Goal: Task Accomplishment & Management: Use online tool/utility

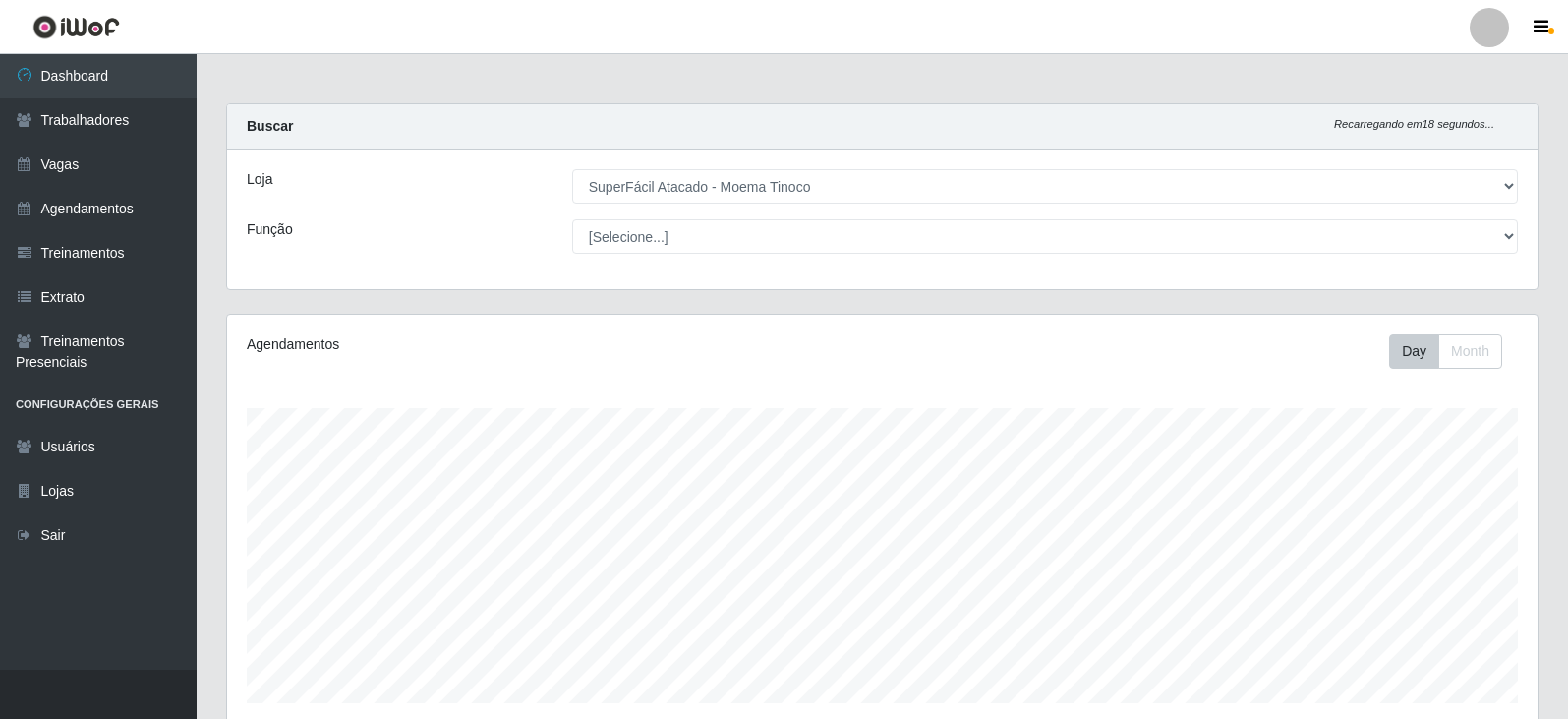
select select "540"
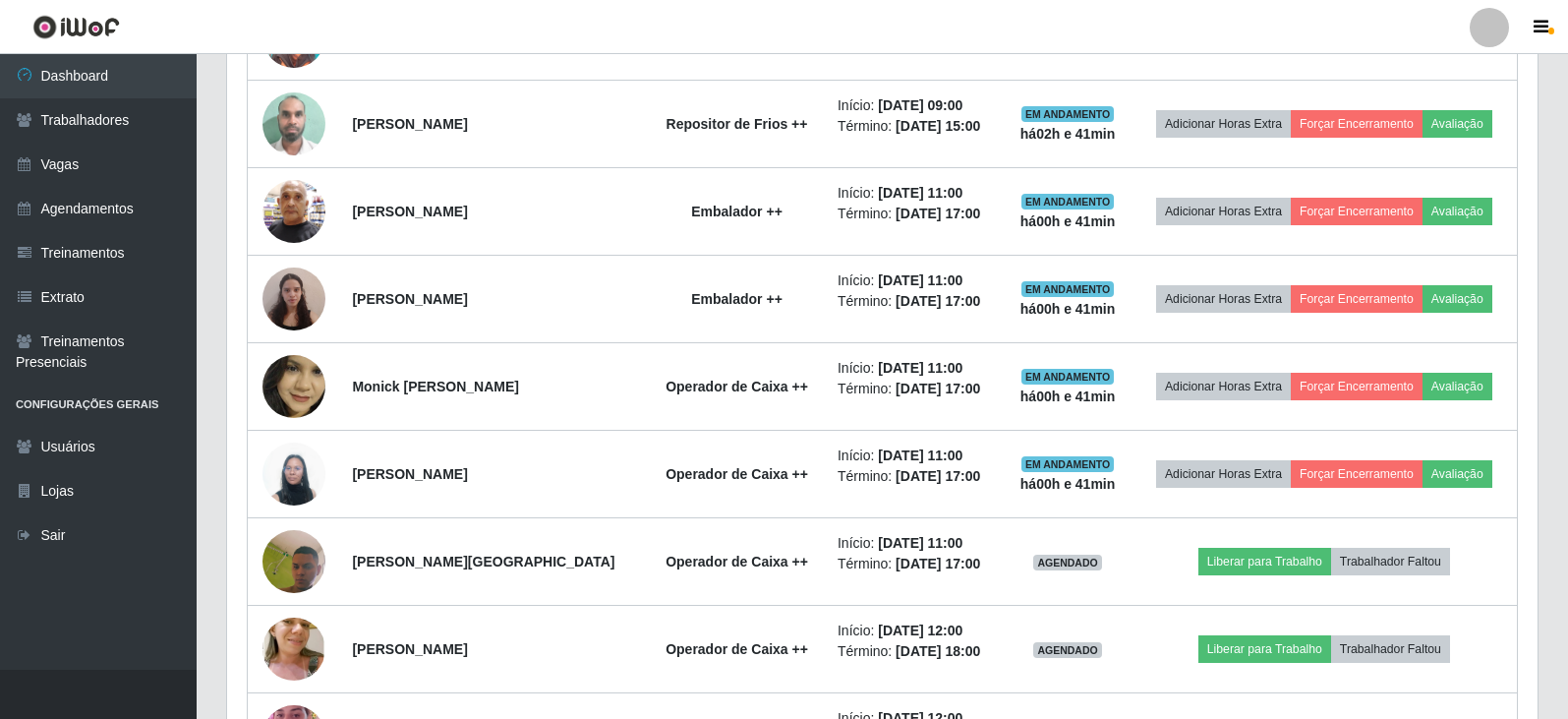
scroll to position [408, 1311]
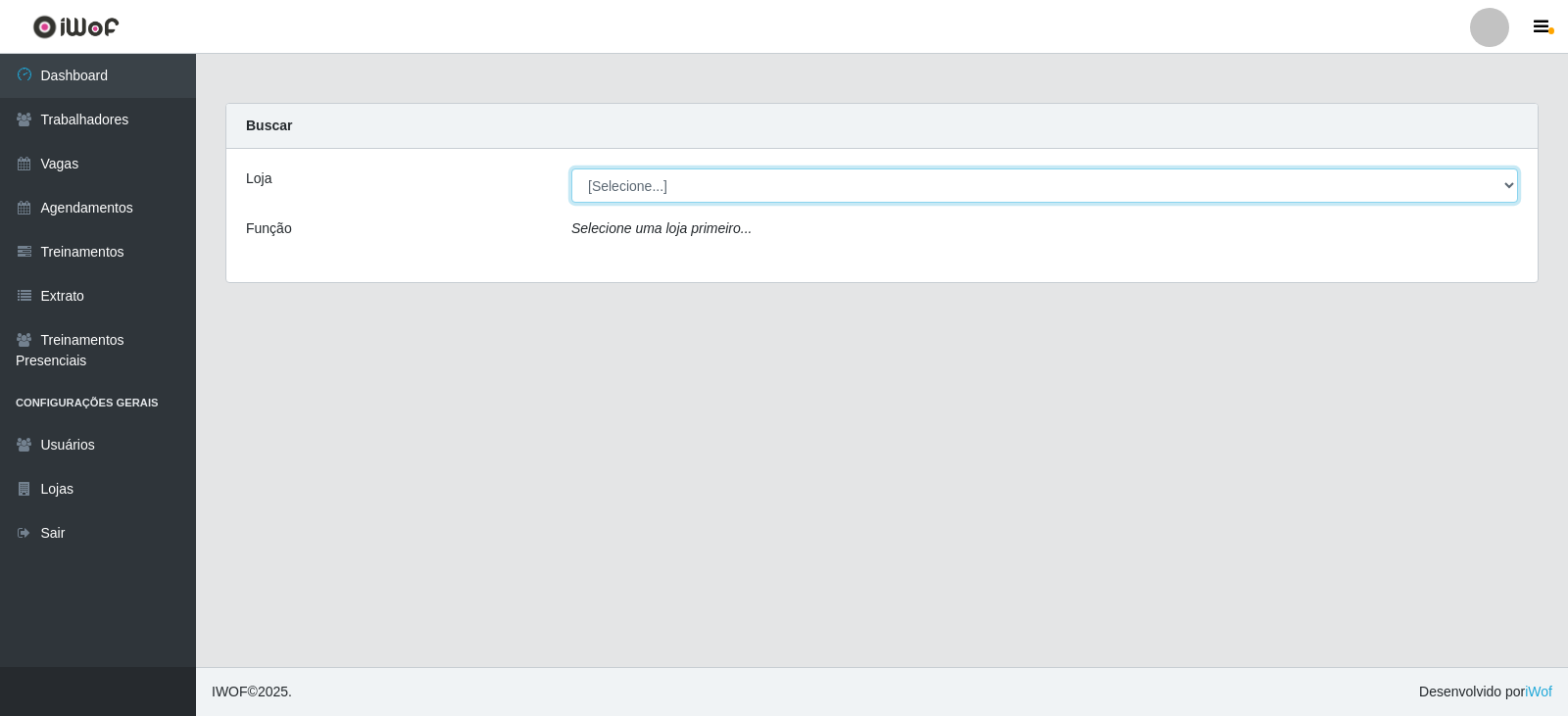
click at [1512, 190] on select "[Selecione...] SuperFácil Atacado - Alto de São Manoel SuperFácil Atacado - Ema…" at bounding box center [1045, 185] width 947 height 35
select select "540"
click at [572, 168] on select "[Selecione...] SuperFácil Atacado - Alto de São Manoel SuperFácil Atacado - Ema…" at bounding box center [1045, 185] width 947 height 35
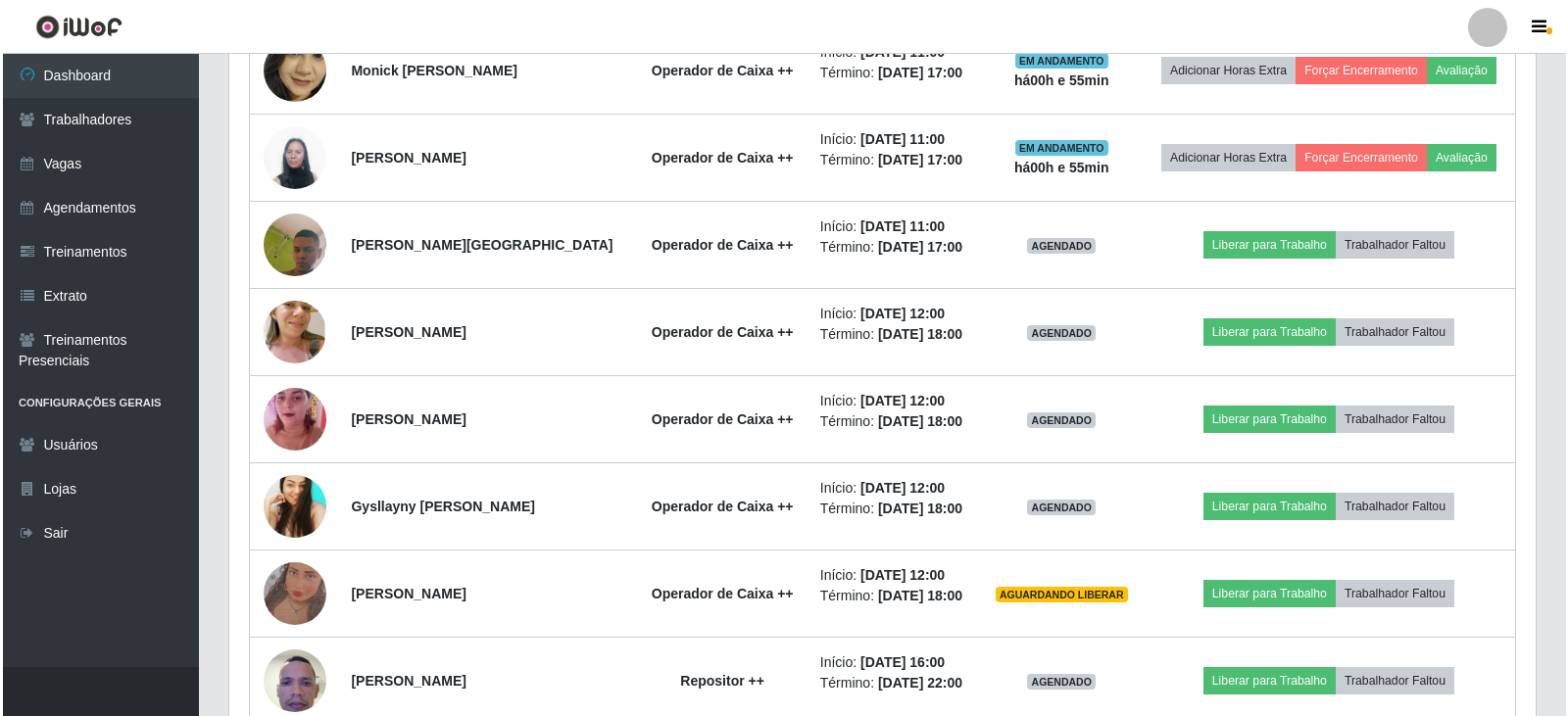
scroll to position [2392, 0]
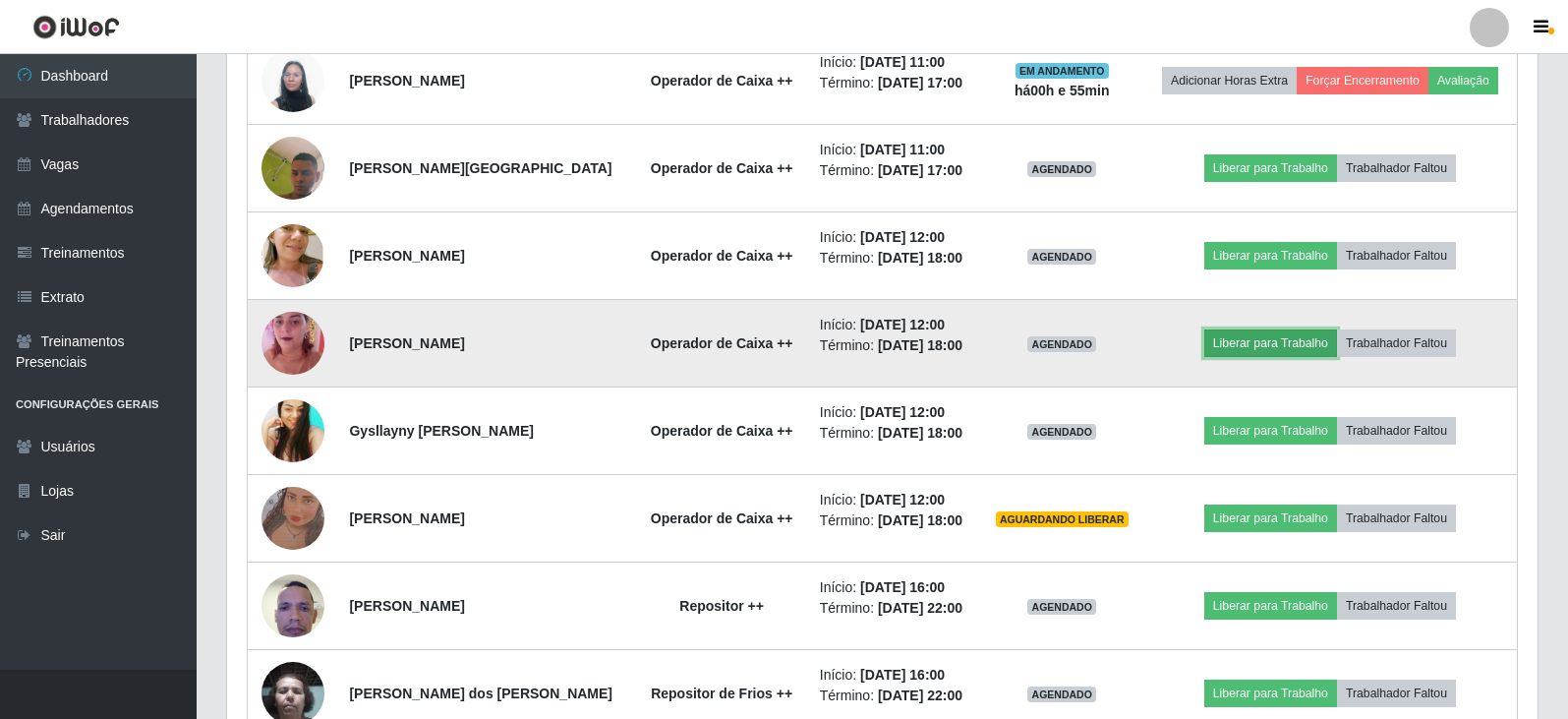
click at [1252, 340] on button "Liberar para Trabalho" at bounding box center [1271, 344] width 133 height 28
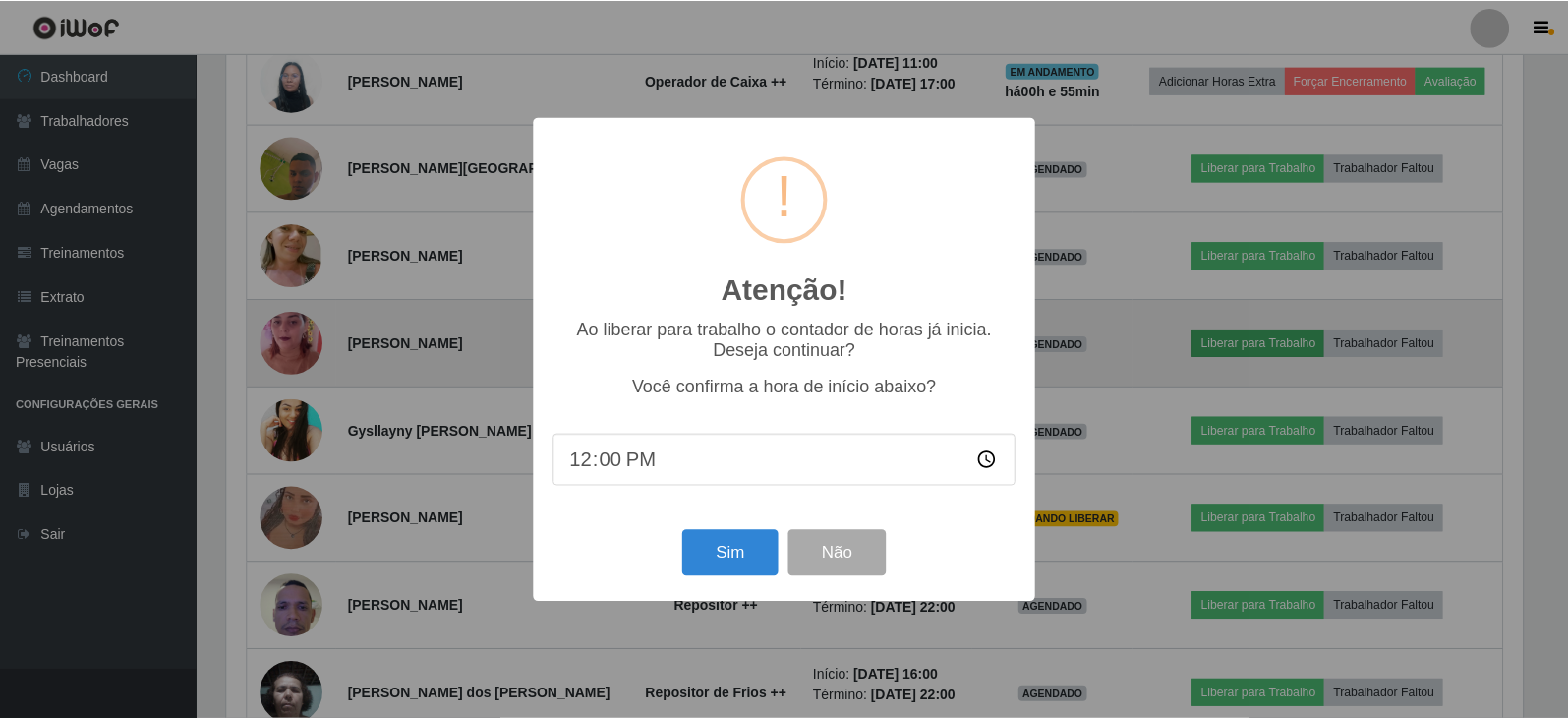
scroll to position [408, 1301]
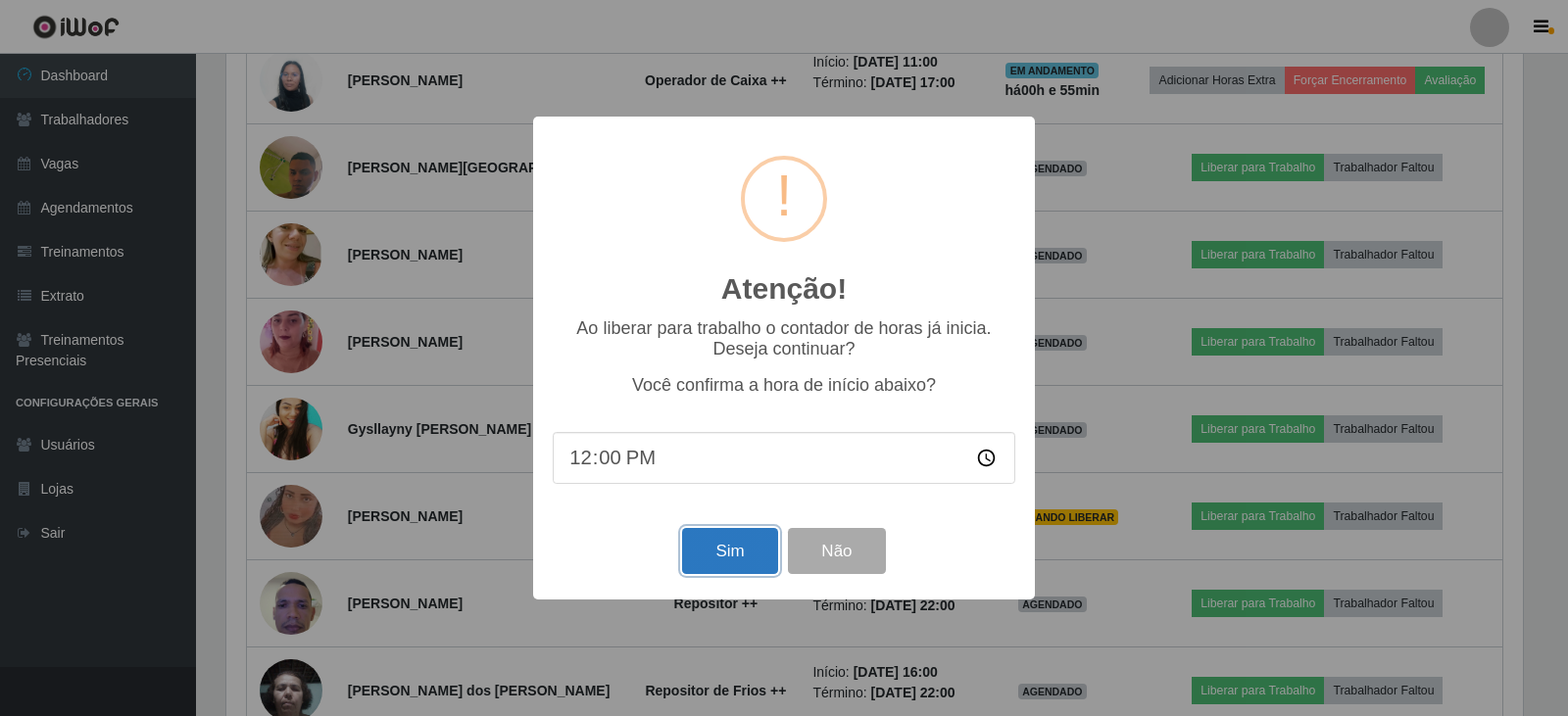
click at [728, 550] on button "Sim" at bounding box center [730, 551] width 95 height 46
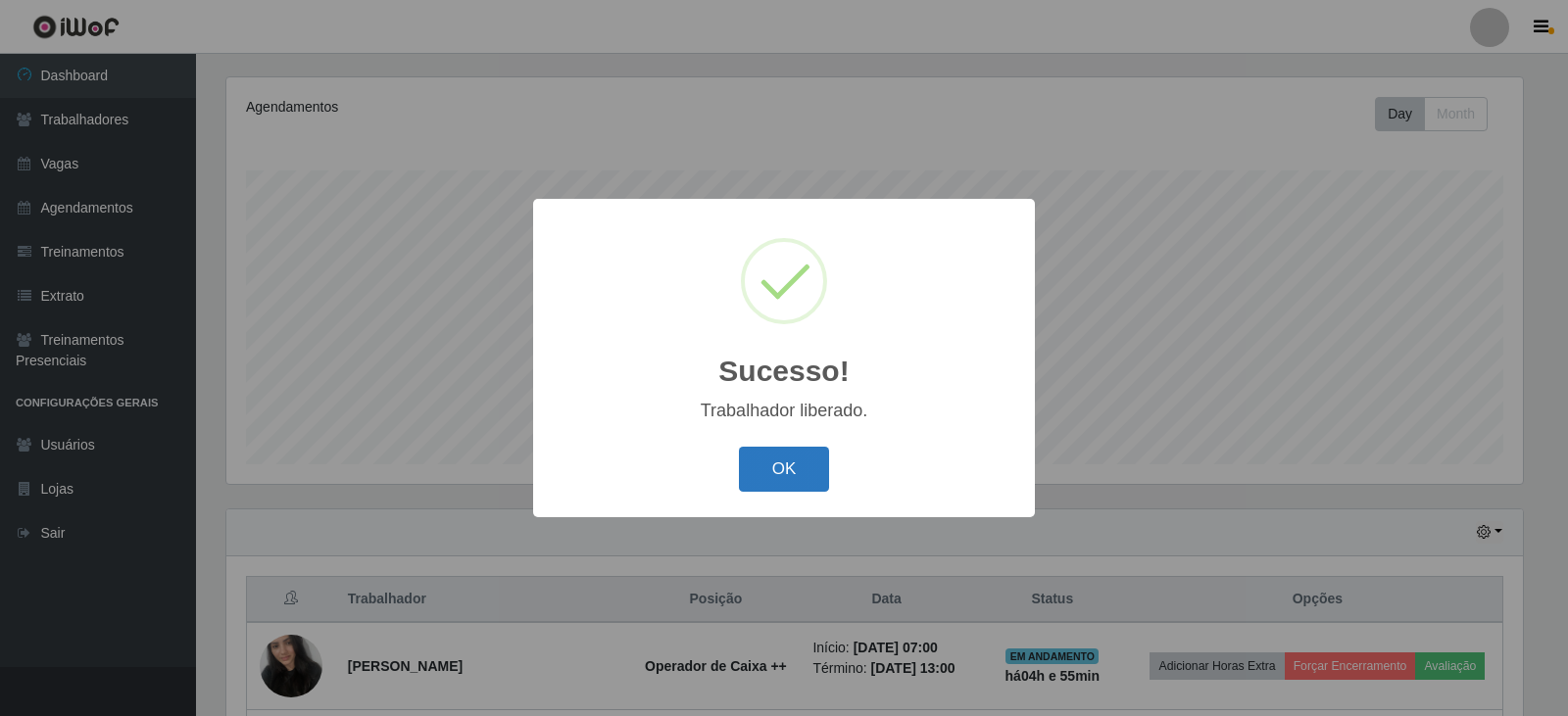
click at [802, 469] on button "OK" at bounding box center [784, 470] width 91 height 46
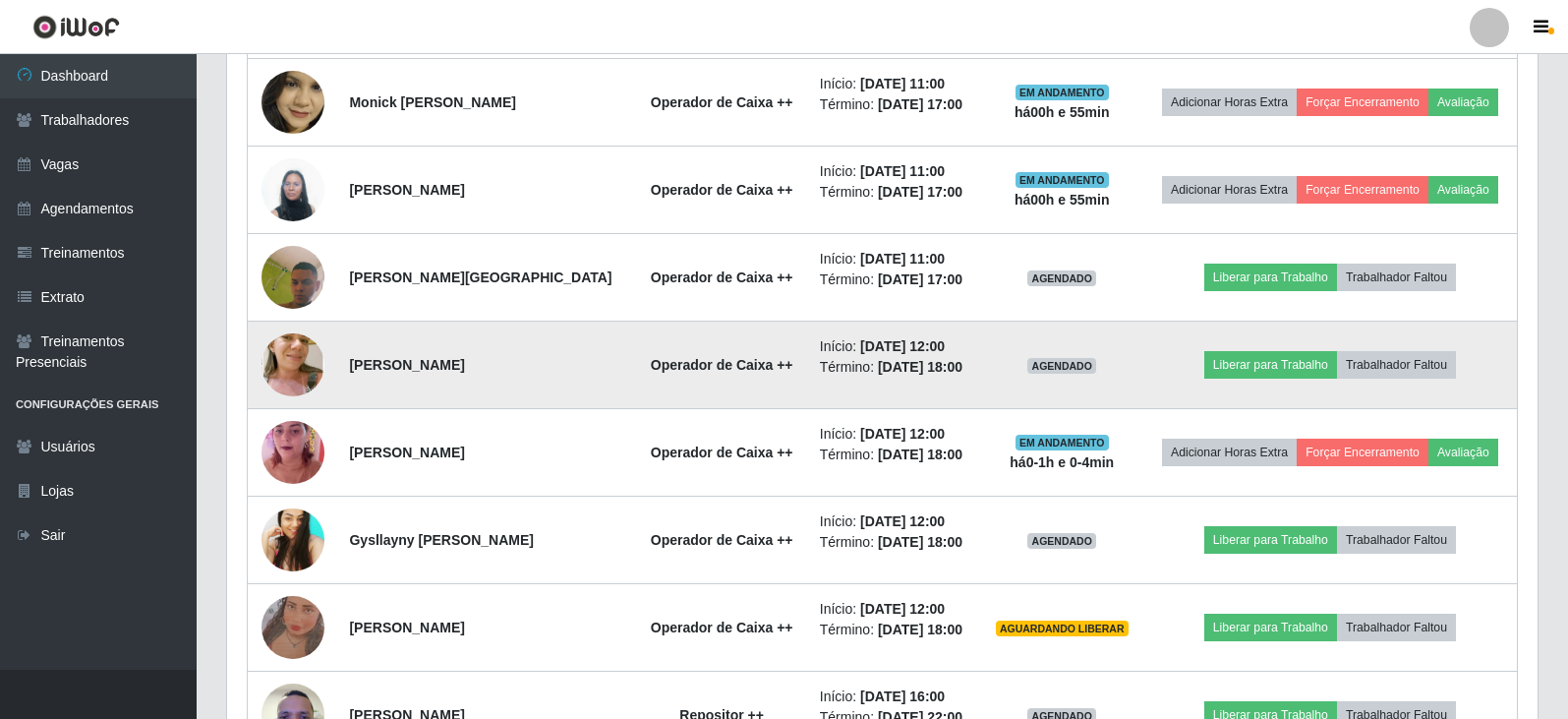
scroll to position [2303, 0]
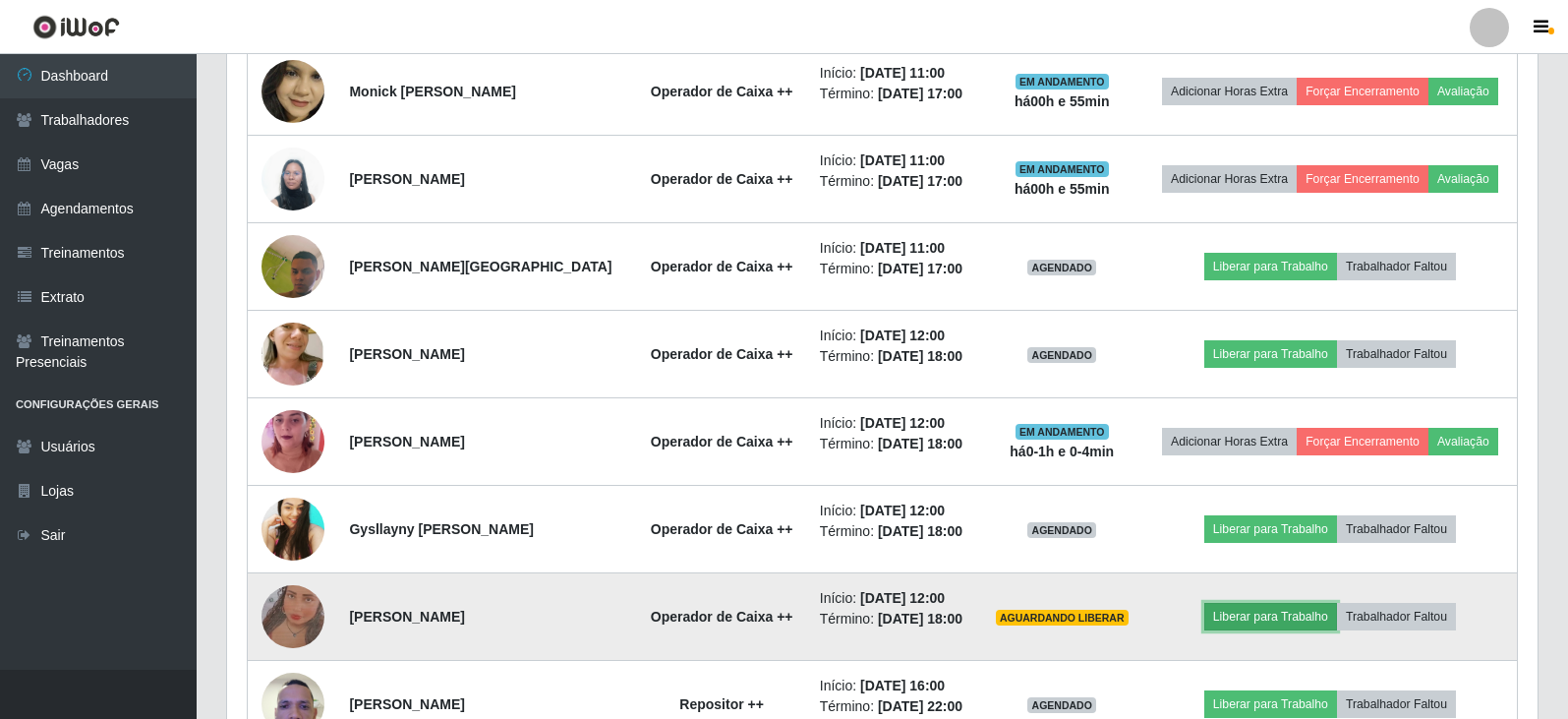
click at [1258, 619] on button "Liberar para Trabalho" at bounding box center [1271, 617] width 133 height 28
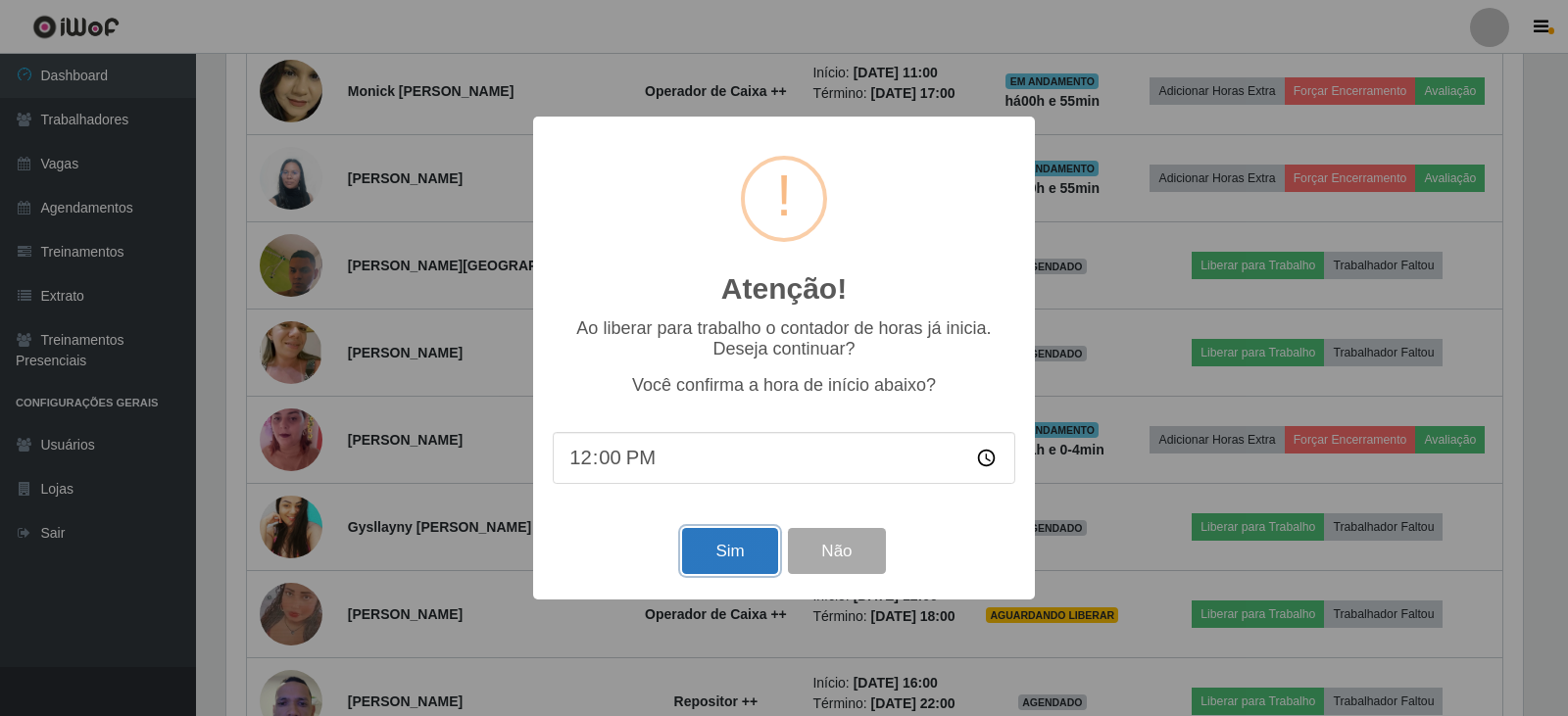
click at [721, 558] on button "Sim" at bounding box center [730, 551] width 95 height 46
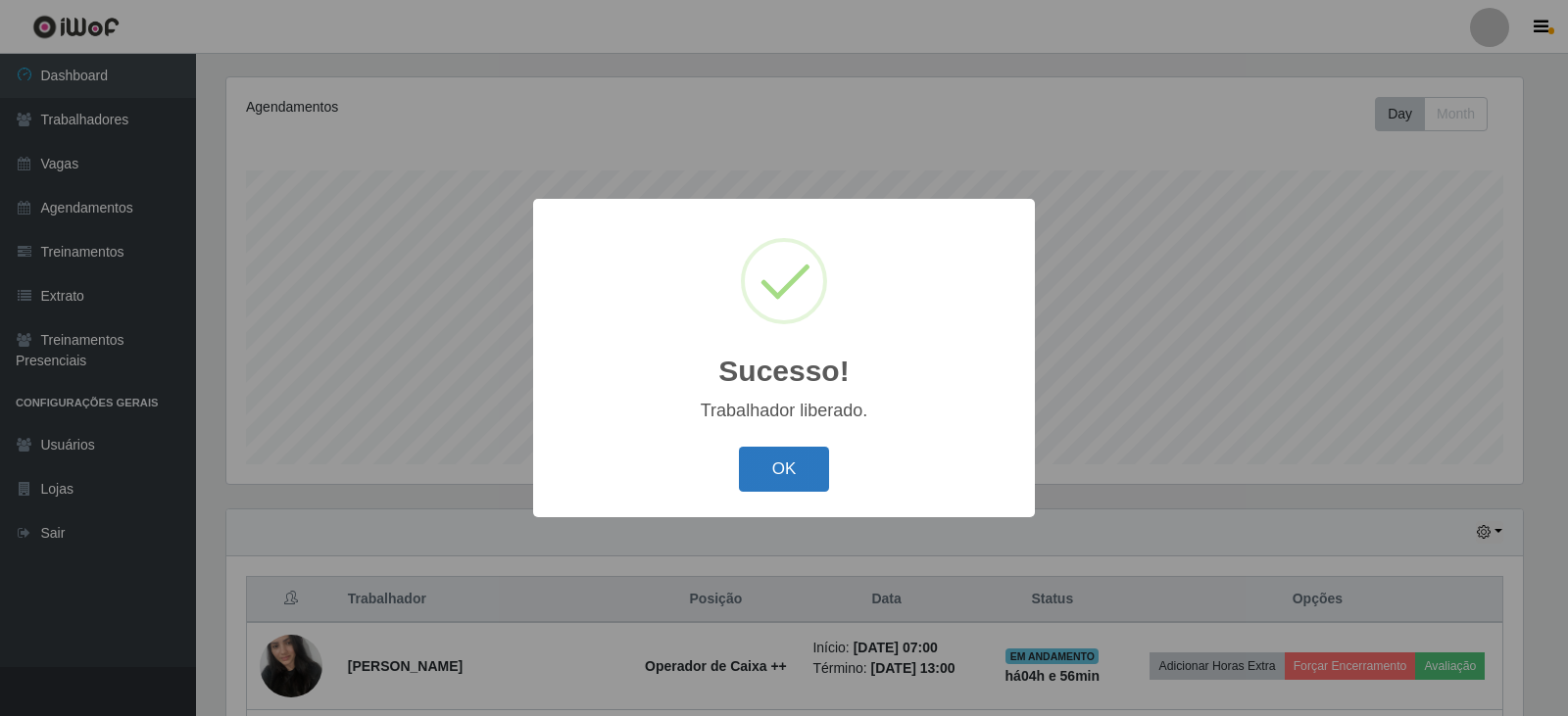
click at [779, 460] on button "OK" at bounding box center [784, 470] width 91 height 46
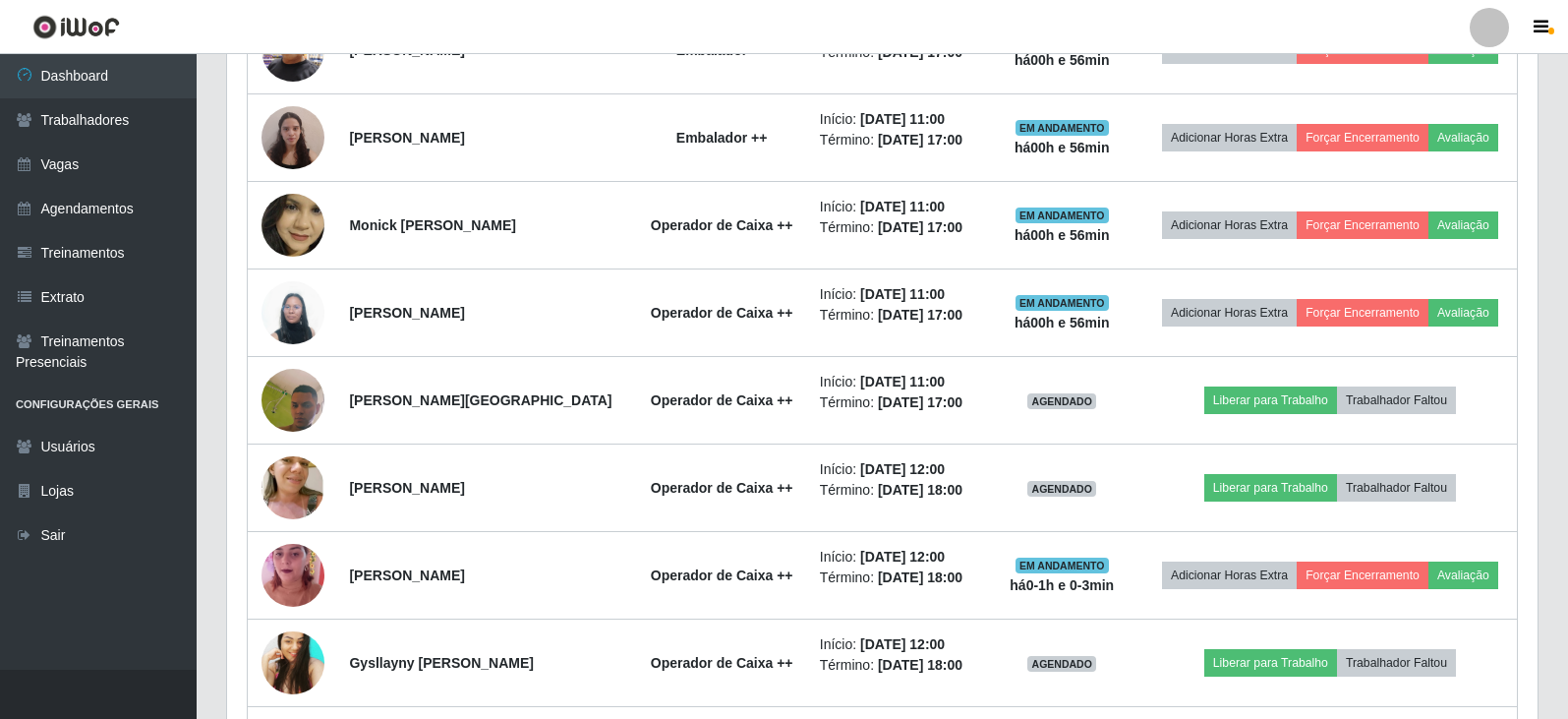
scroll to position [2205, 0]
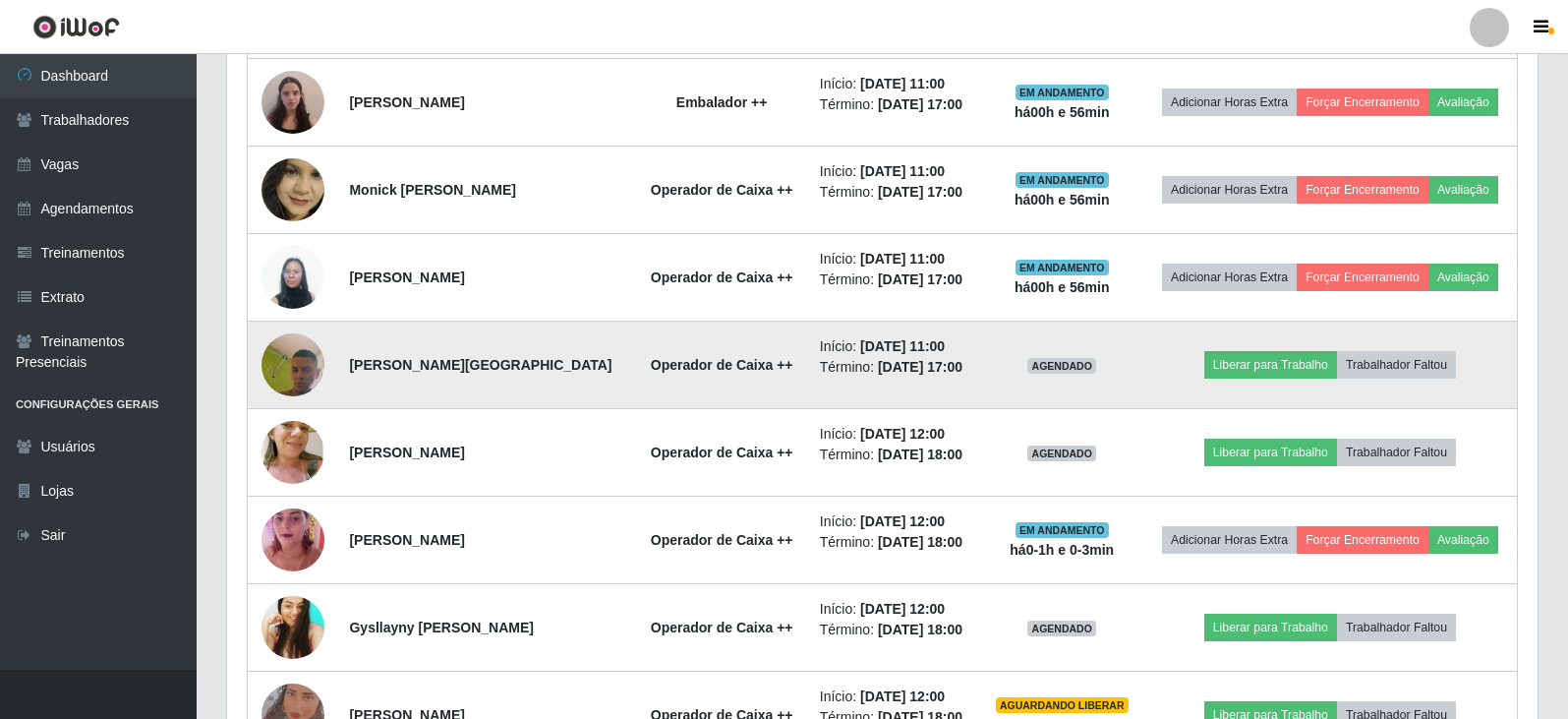
click at [291, 365] on img at bounding box center [293, 365] width 63 height 141
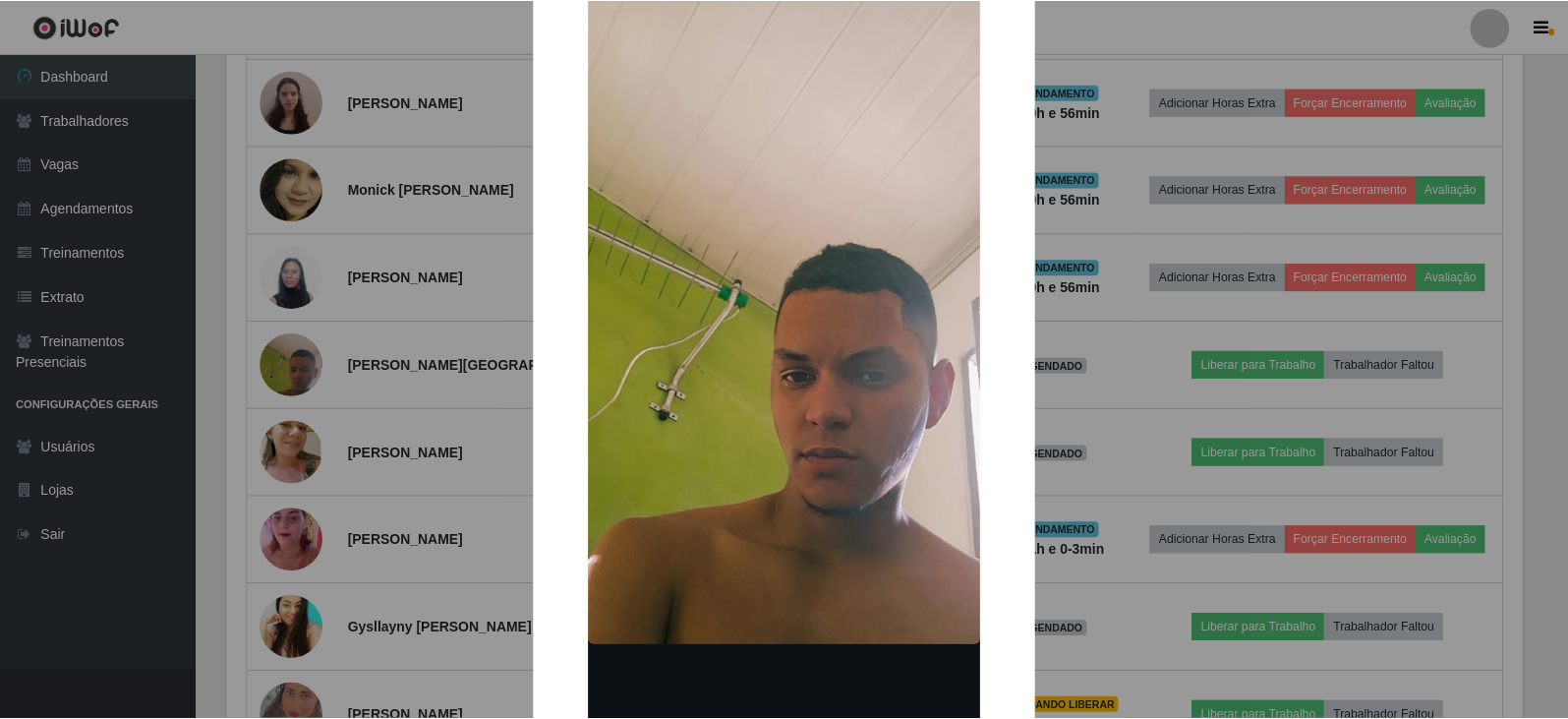
scroll to position [197, 0]
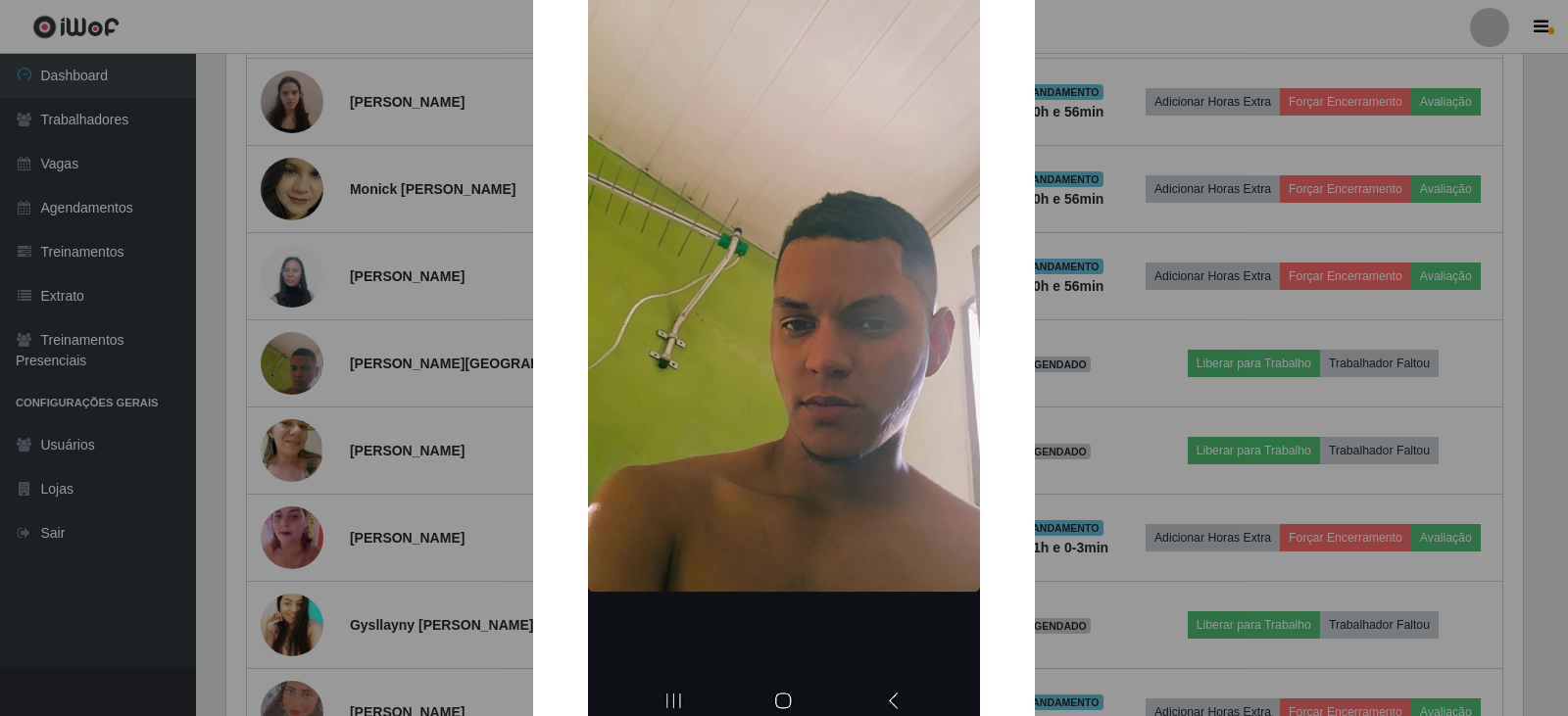
click at [1083, 332] on div "× OK Cancel" at bounding box center [784, 358] width 1568 height 716
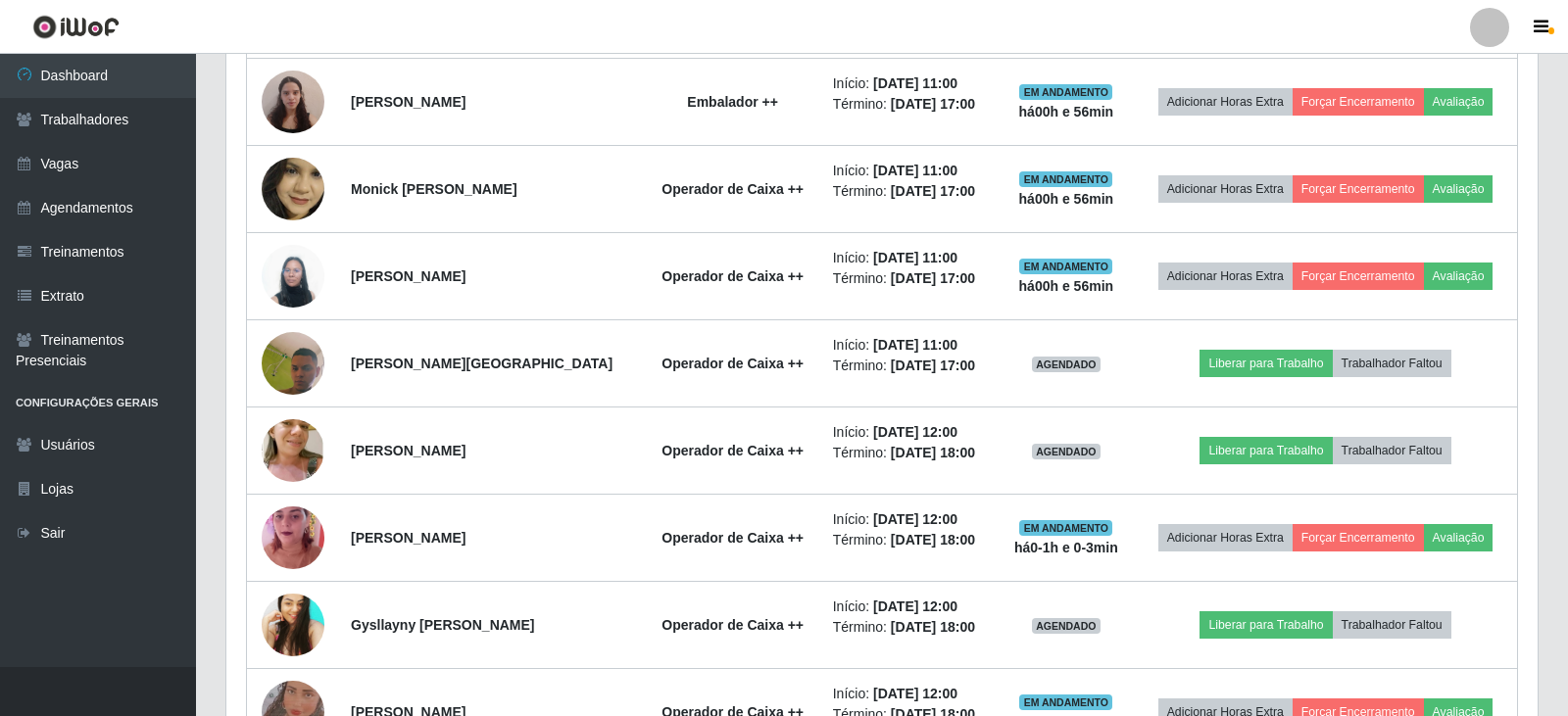
scroll to position [406, 1307]
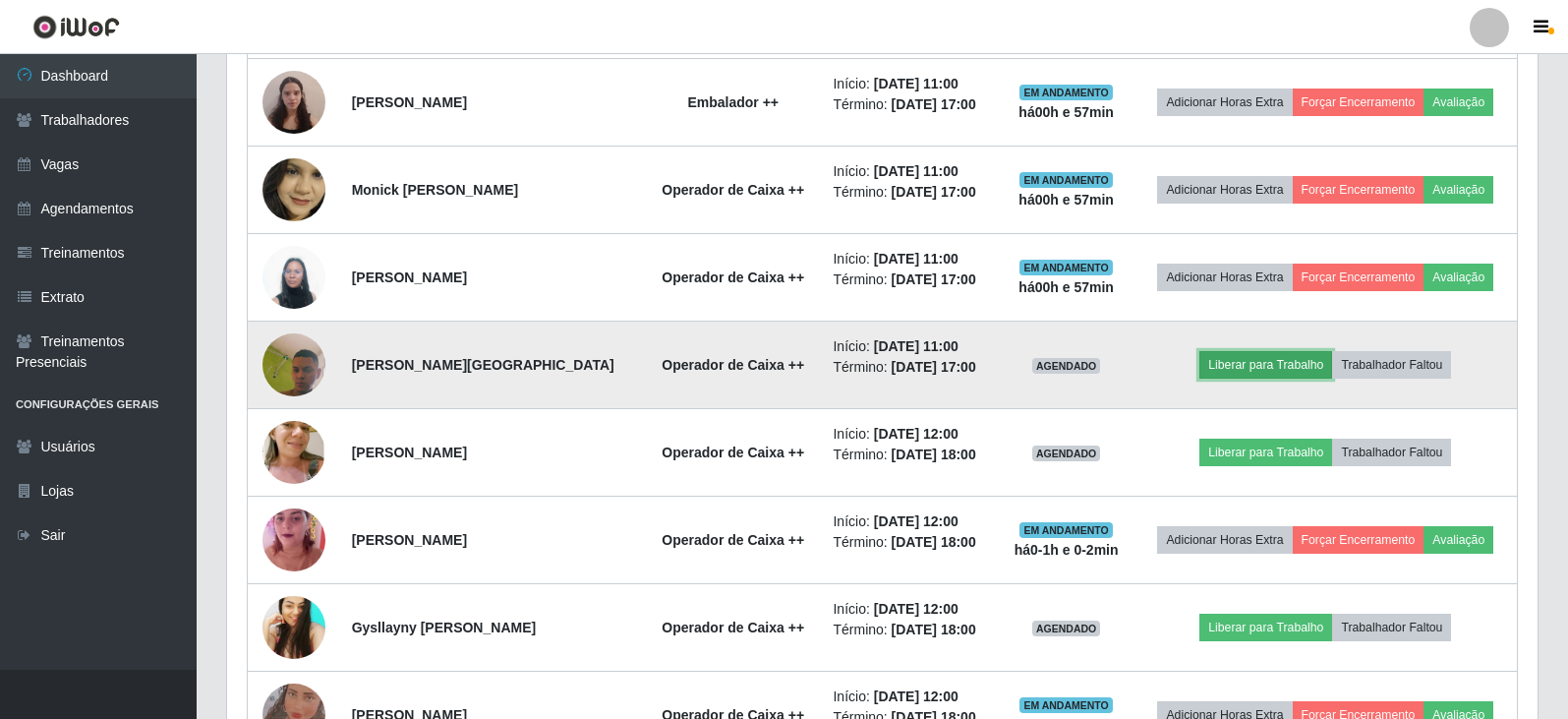
click at [1280, 368] on button "Liberar para Trabalho" at bounding box center [1266, 365] width 133 height 28
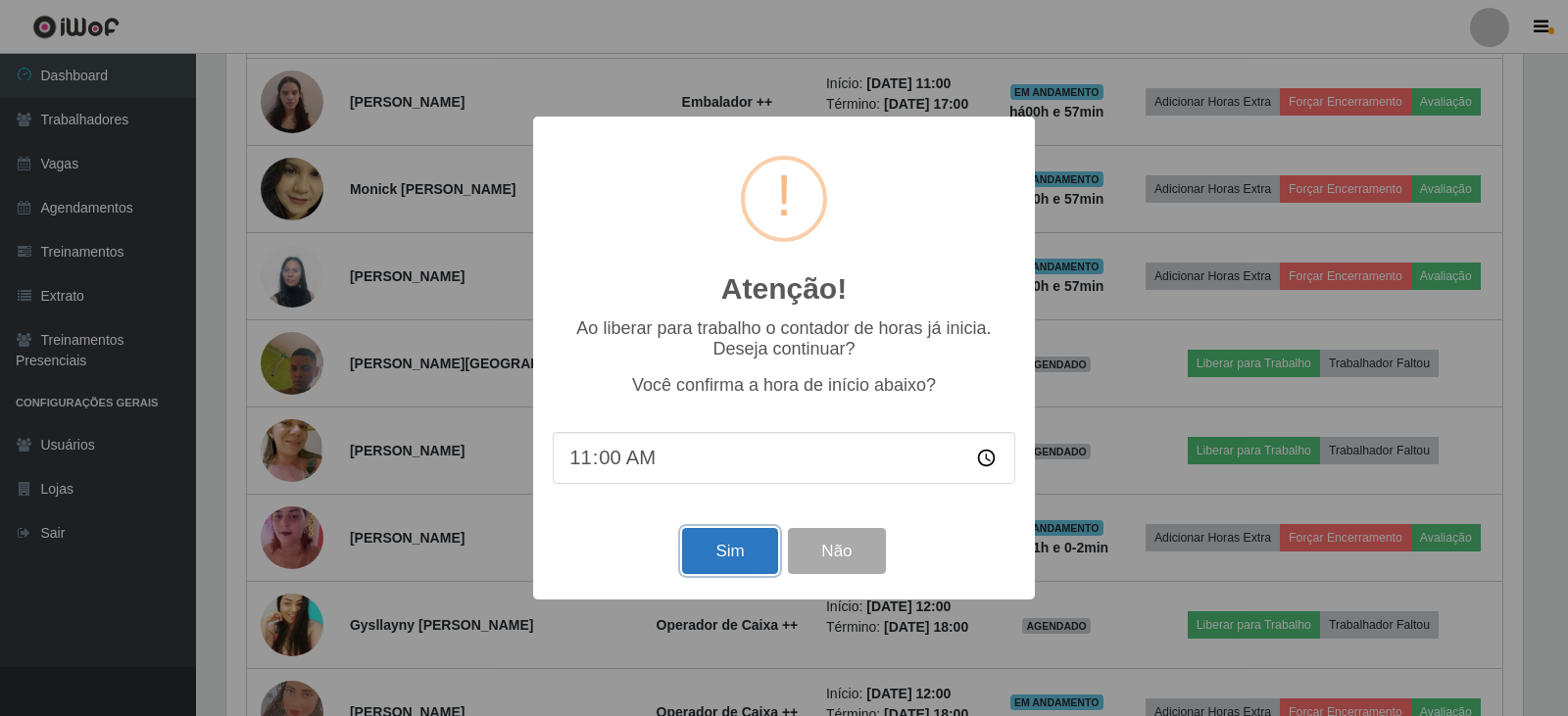
click at [748, 552] on button "Sim" at bounding box center [730, 551] width 95 height 46
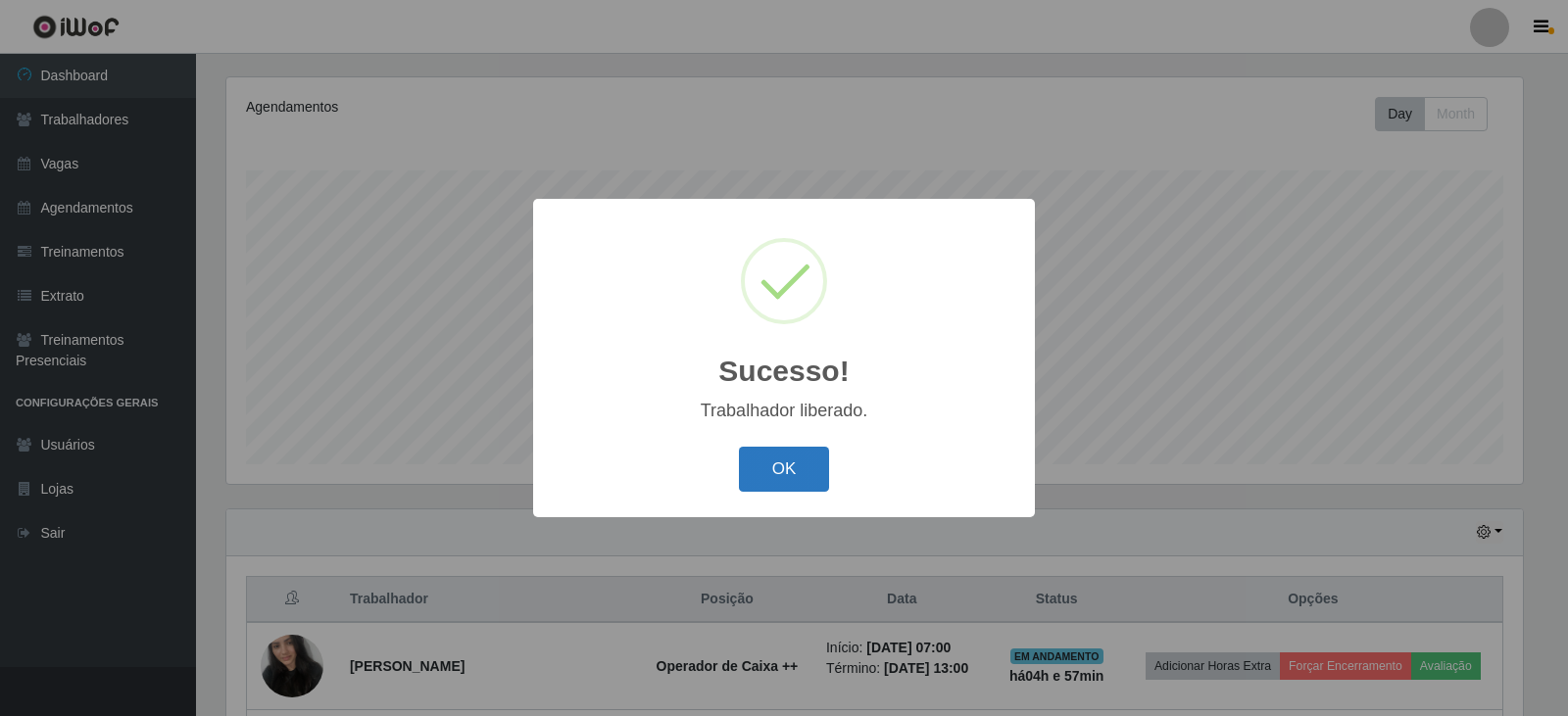
click at [770, 464] on button "OK" at bounding box center [784, 470] width 91 height 46
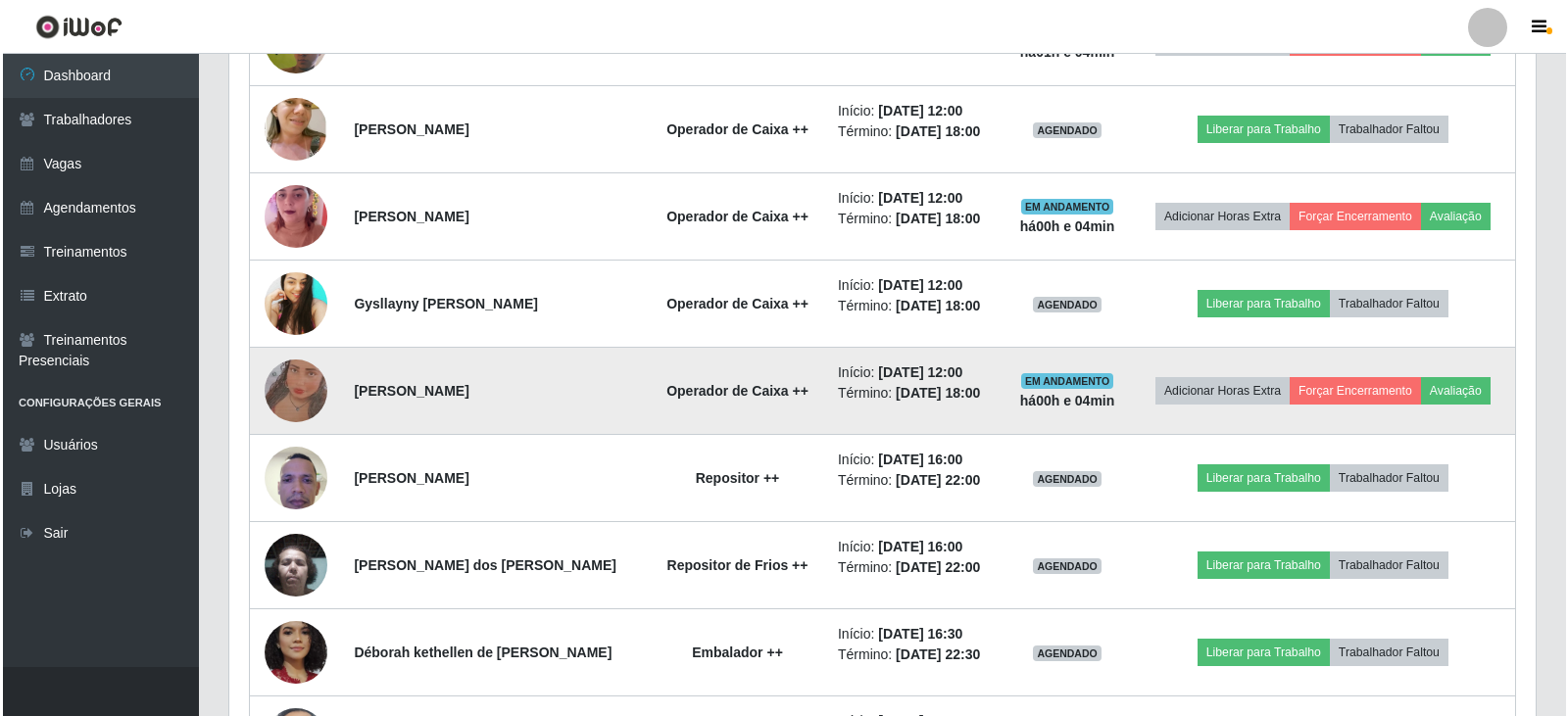
scroll to position [2483, 0]
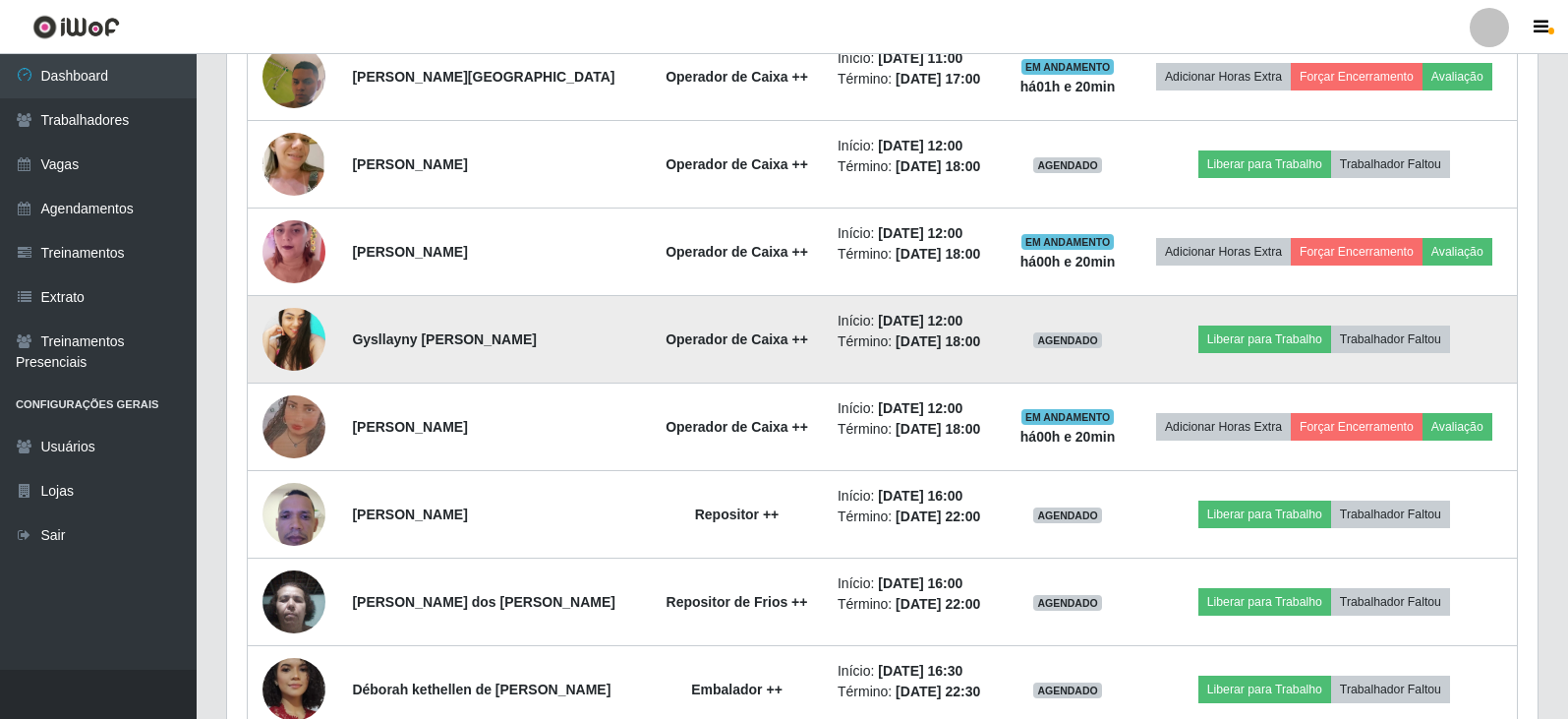
click at [290, 333] on img at bounding box center [294, 339] width 63 height 63
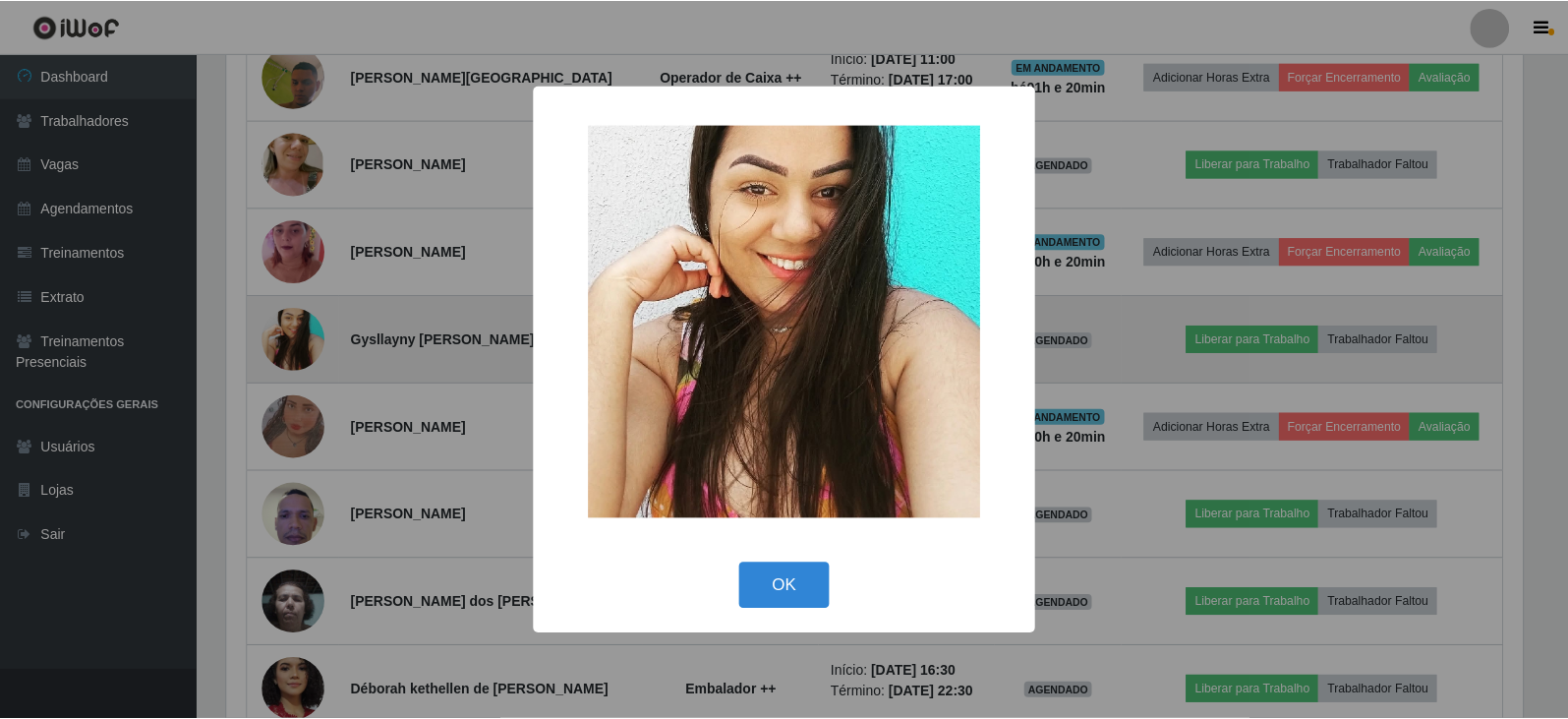
scroll to position [408, 1301]
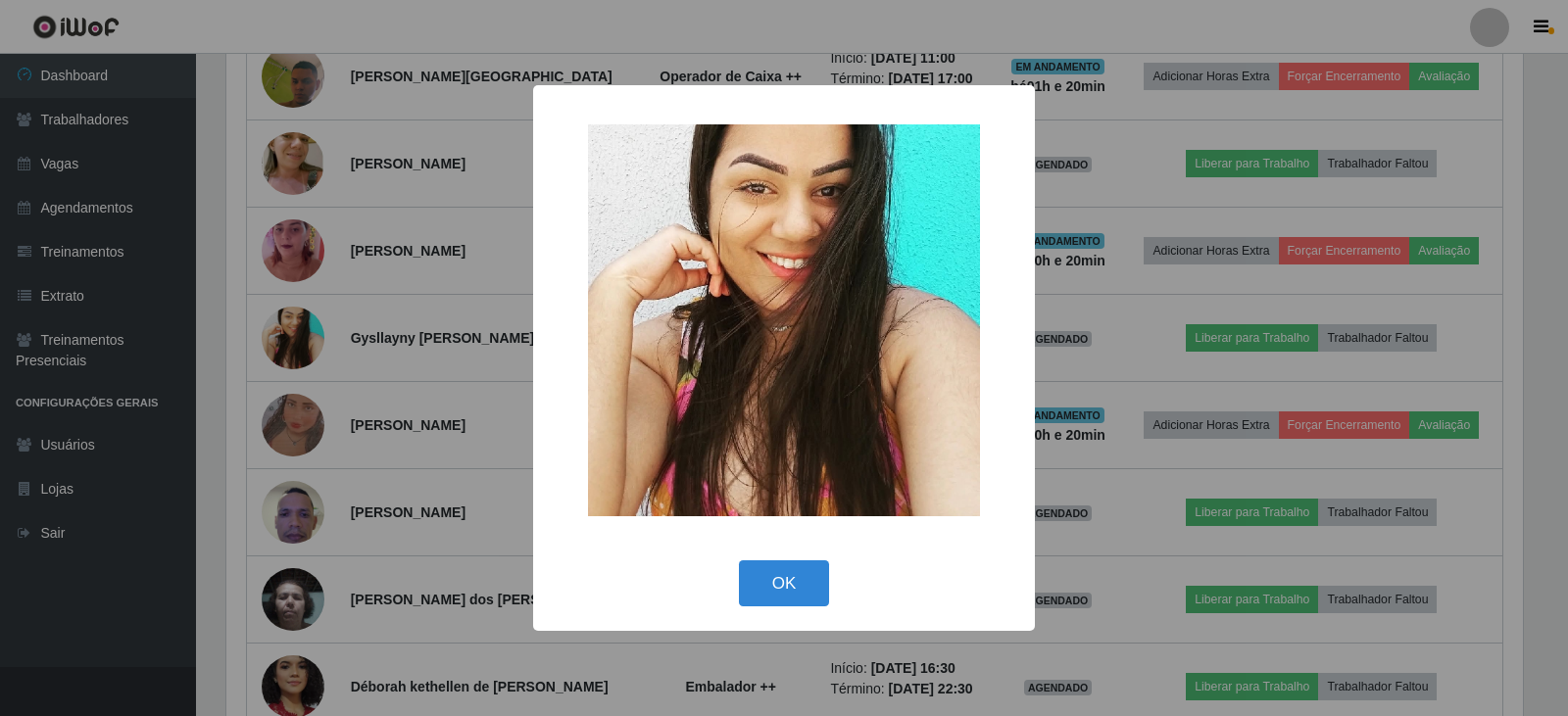
click at [226, 408] on div "× OK Cancel" at bounding box center [784, 358] width 1568 height 716
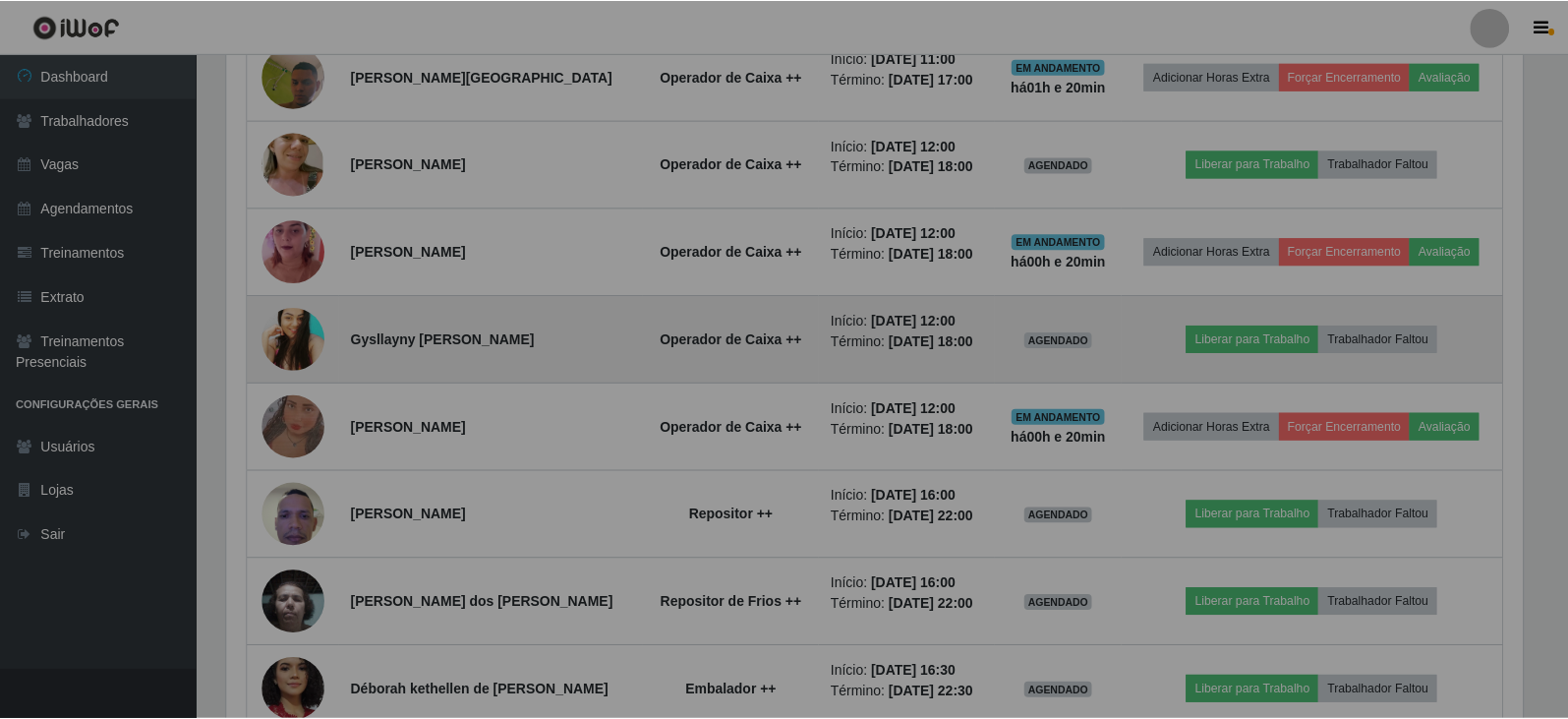
scroll to position [408, 1311]
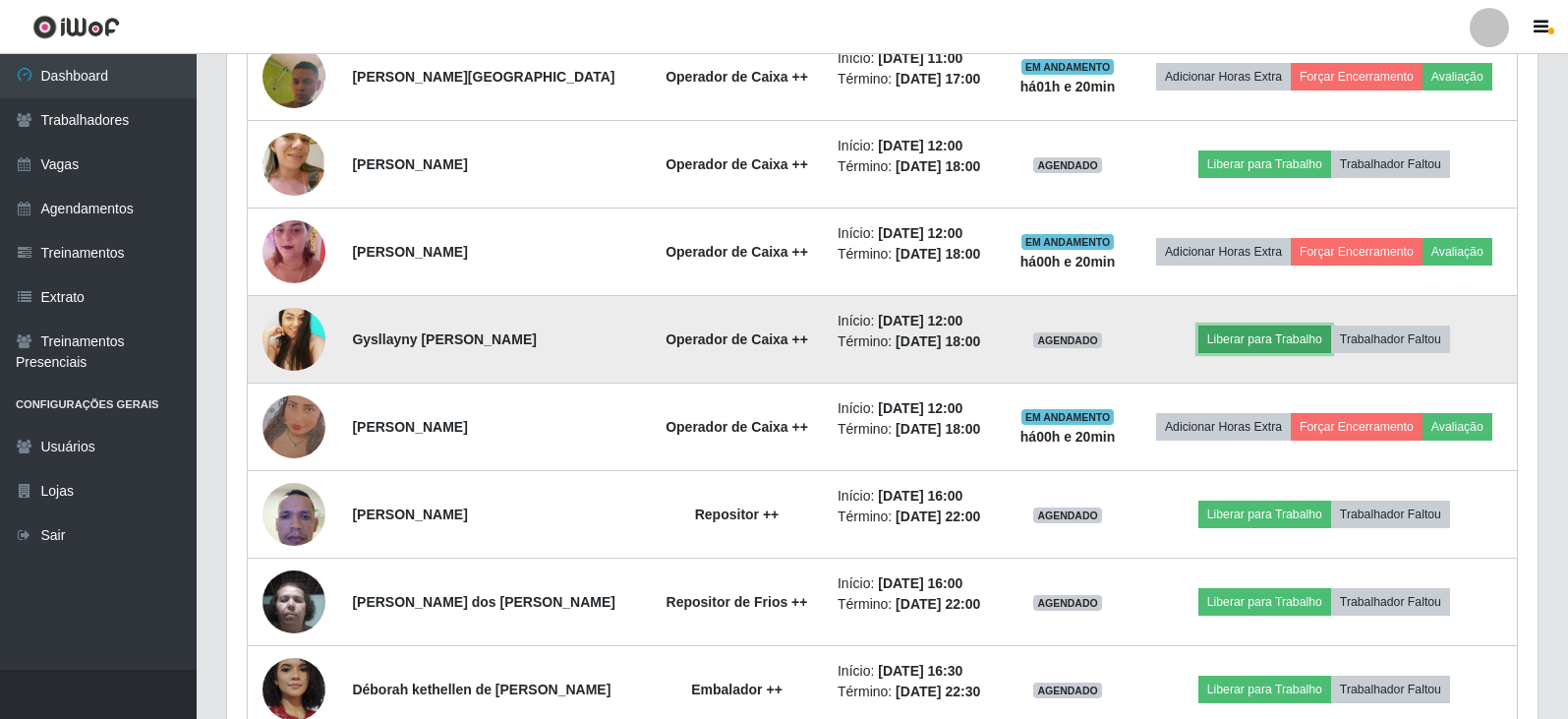
click at [1277, 341] on button "Liberar para Trabalho" at bounding box center [1265, 340] width 133 height 28
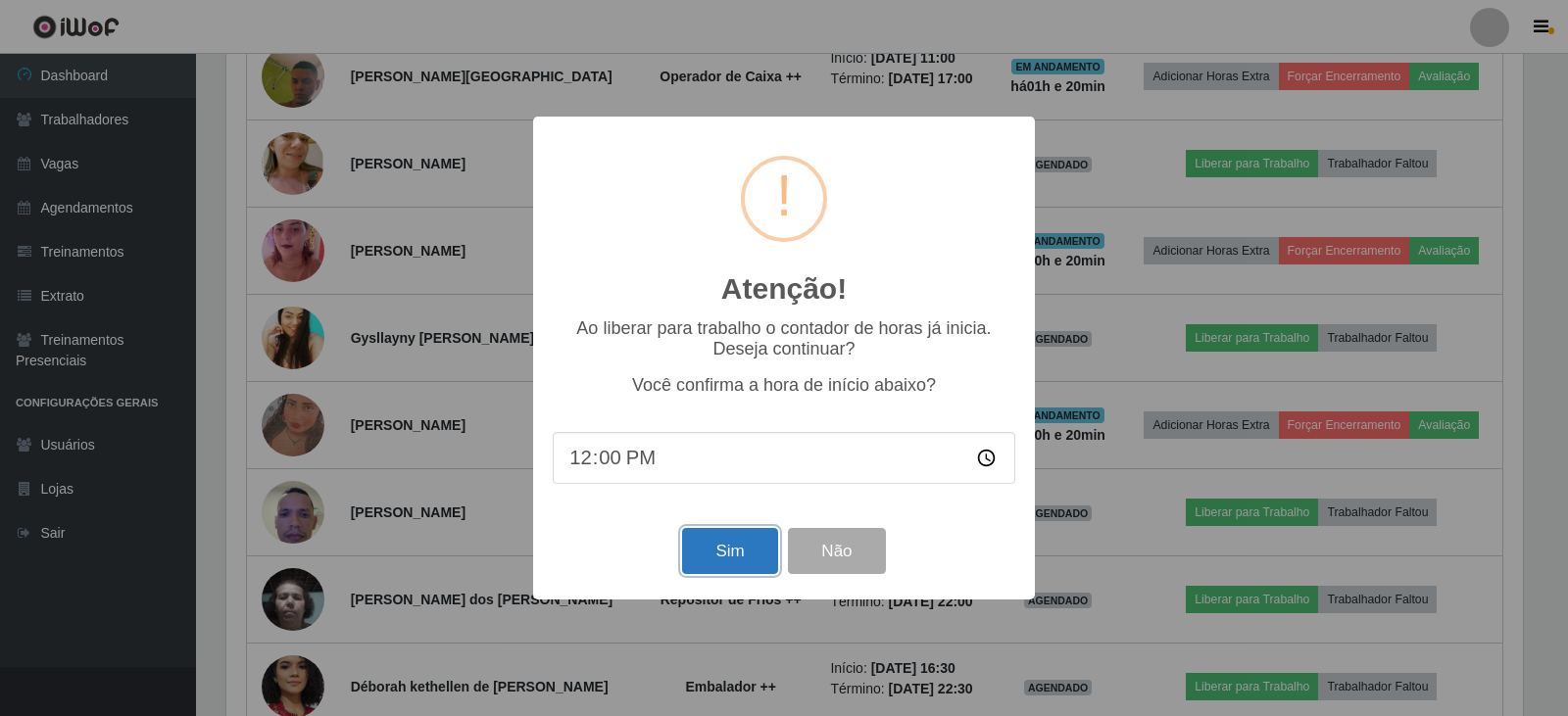
click at [707, 553] on button "Sim" at bounding box center [730, 551] width 95 height 46
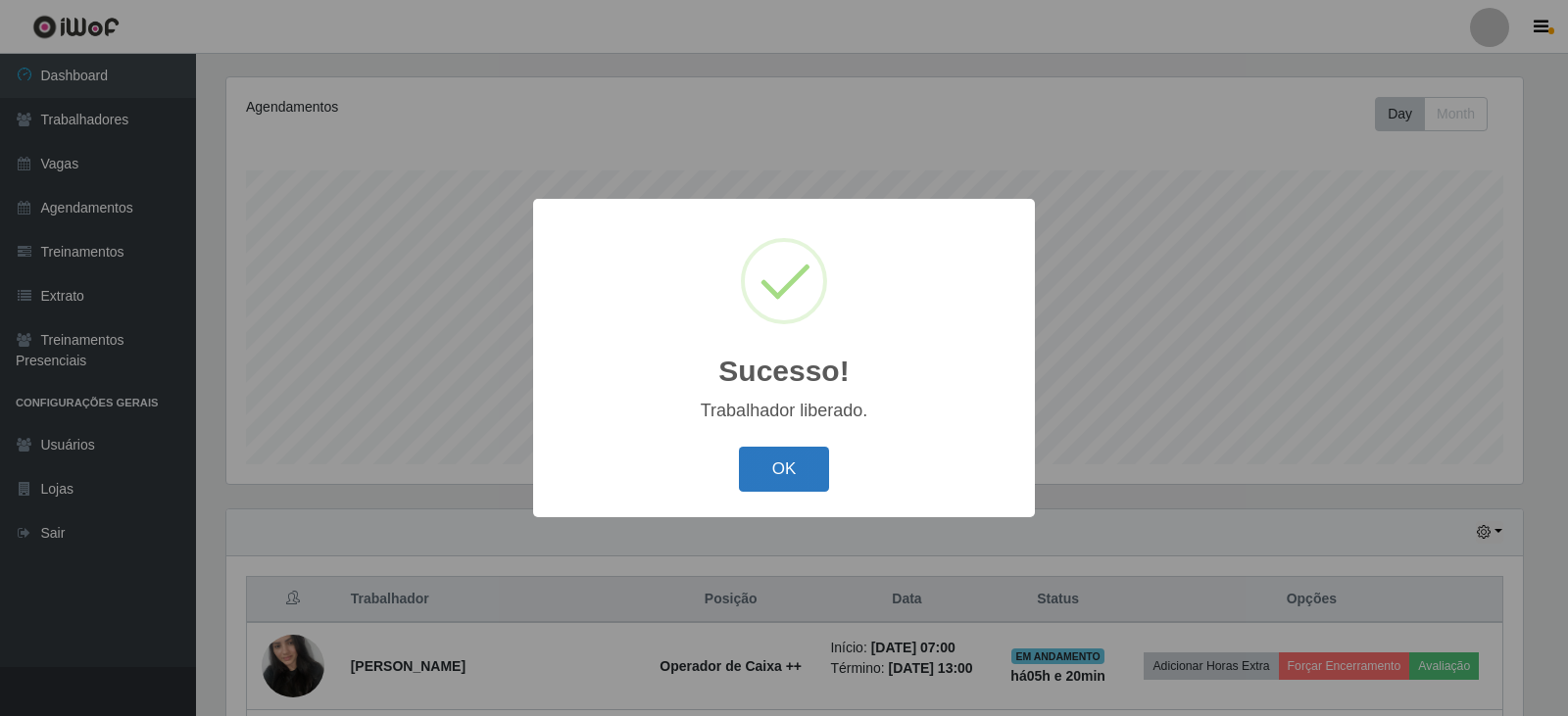
click at [792, 480] on button "OK" at bounding box center [784, 470] width 91 height 46
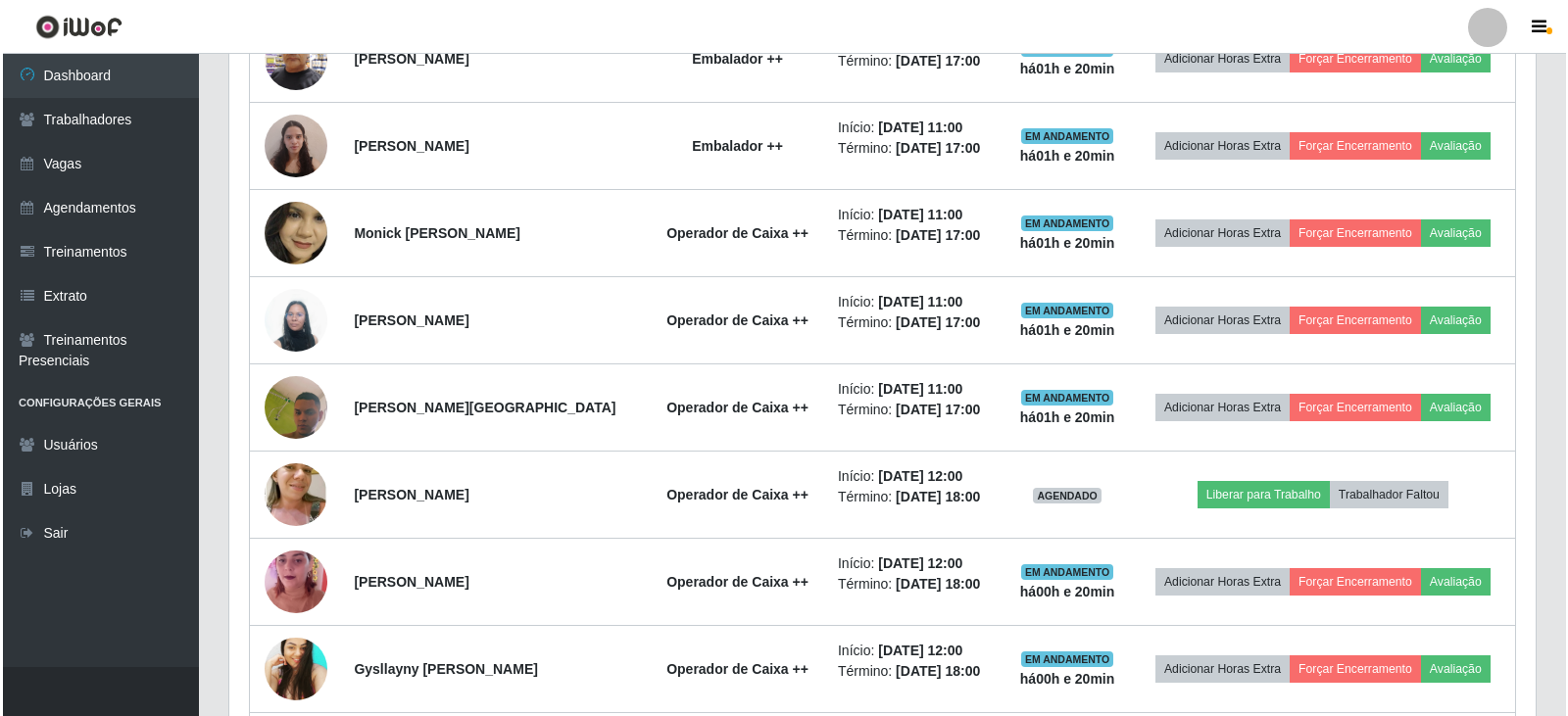
scroll to position [2195, 0]
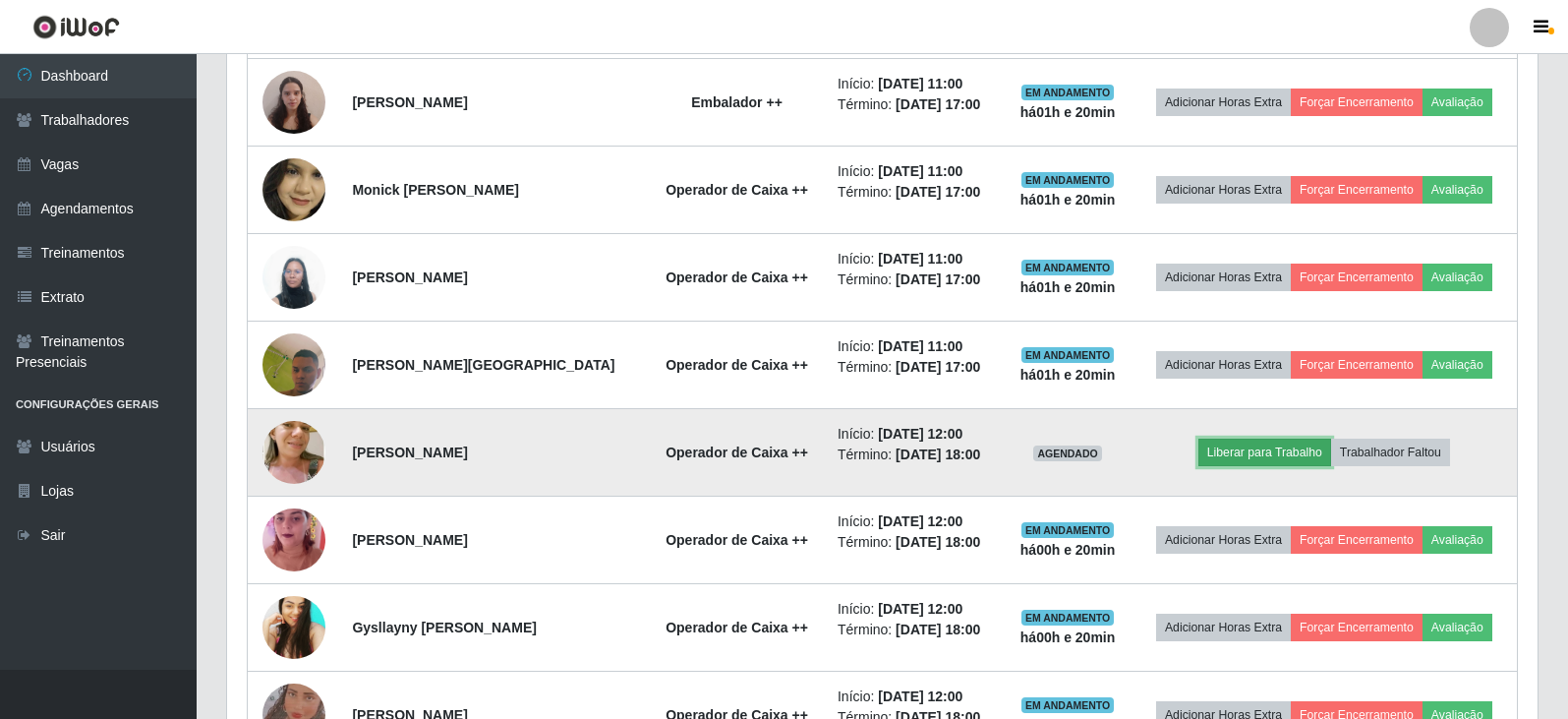
click at [1283, 457] on button "Liberar para Trabalho" at bounding box center [1265, 453] width 133 height 28
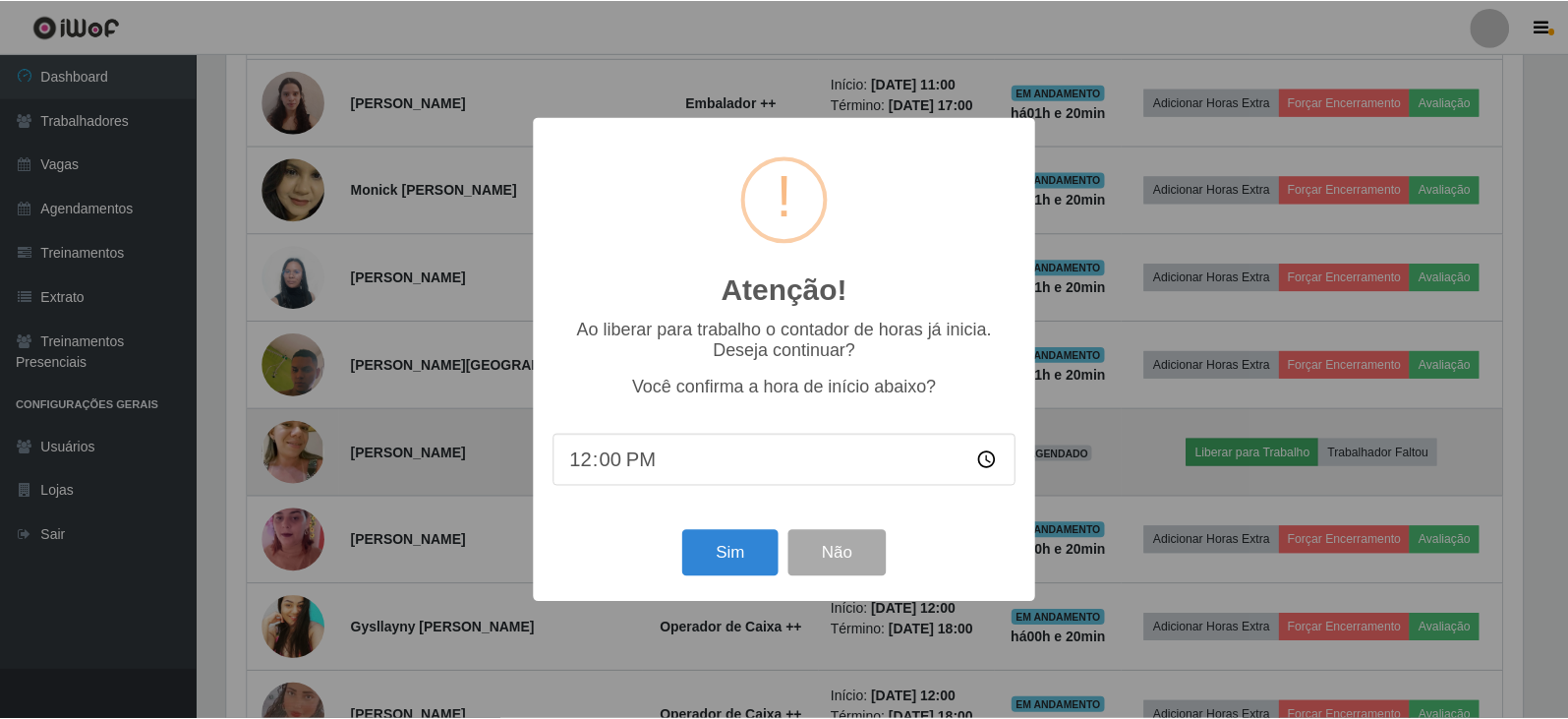
scroll to position [408, 1301]
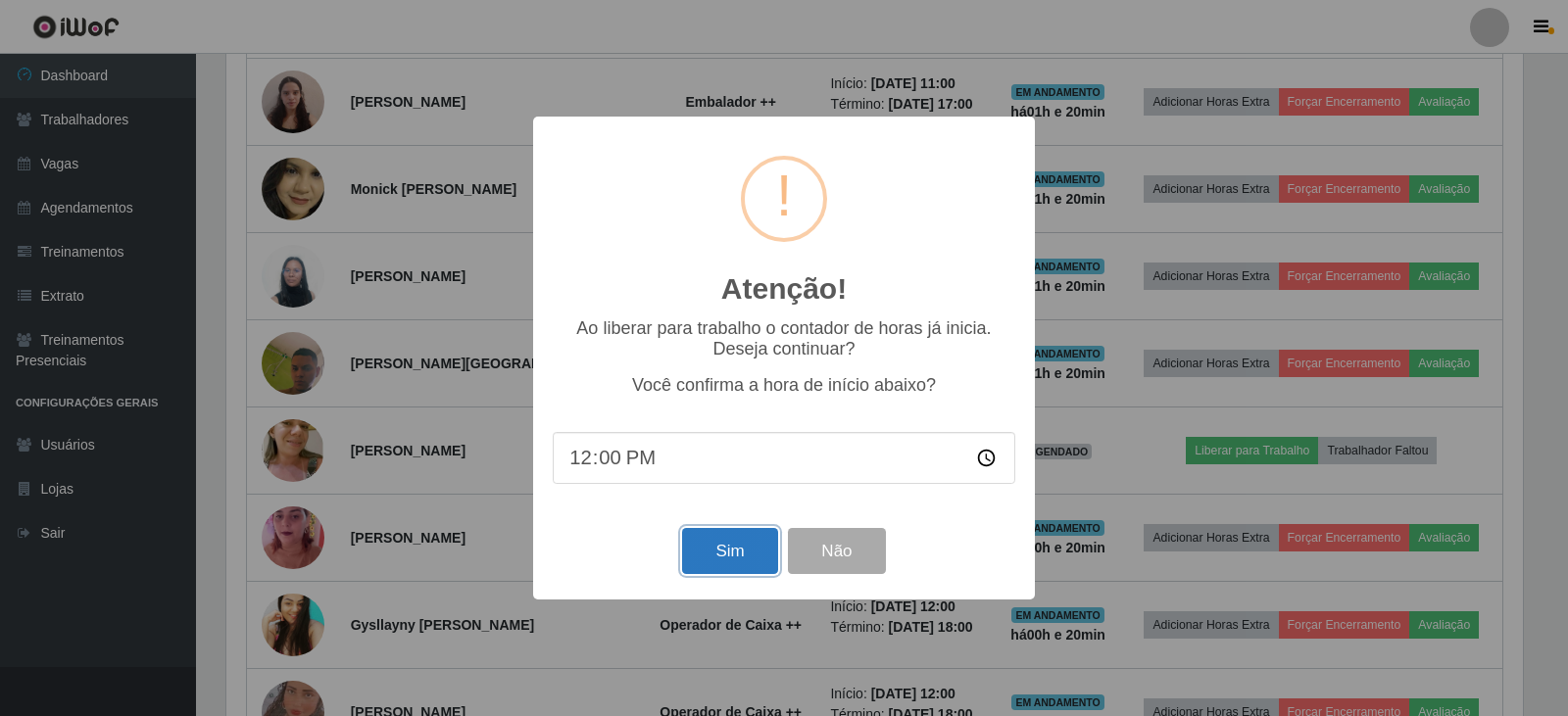
click at [729, 556] on button "Sim" at bounding box center [730, 551] width 95 height 46
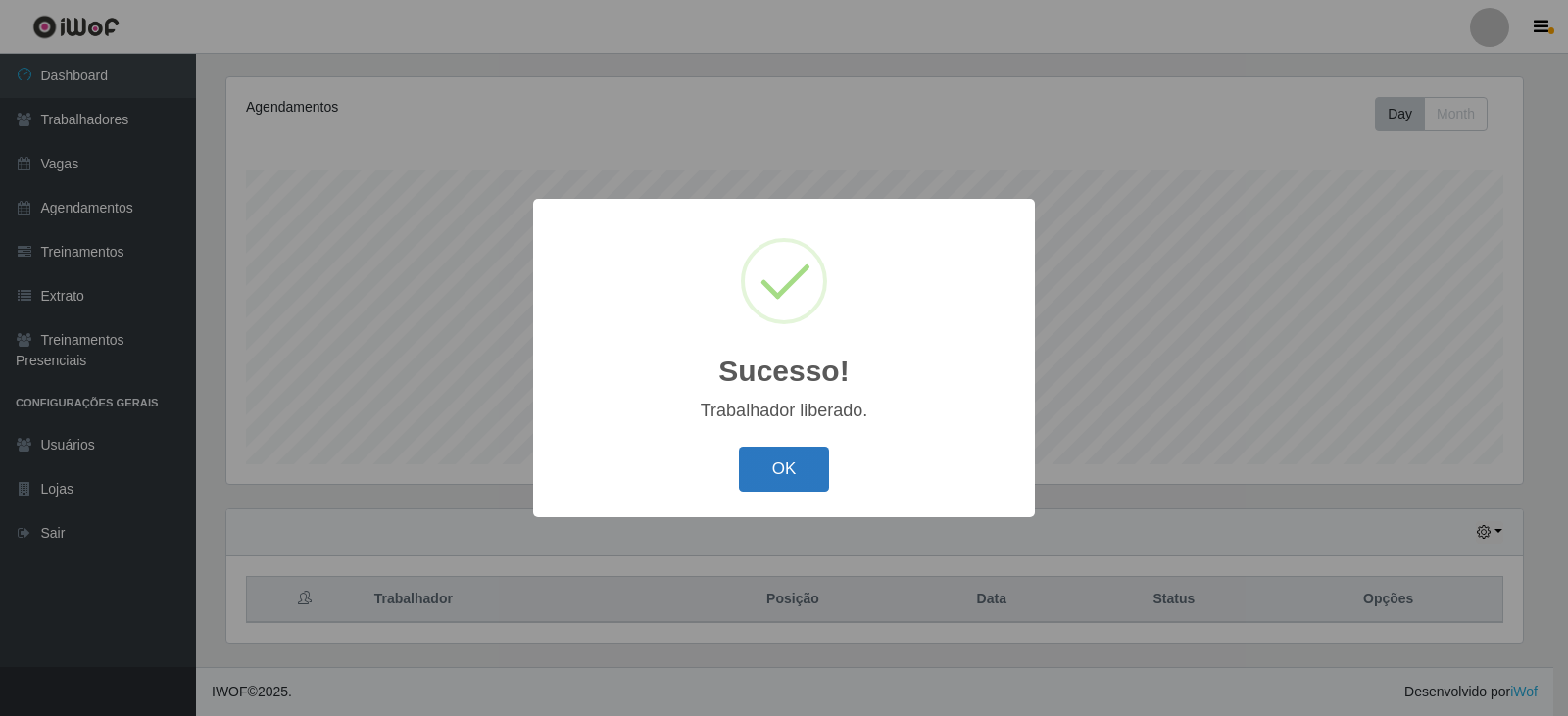
click at [786, 476] on button "OK" at bounding box center [784, 470] width 91 height 46
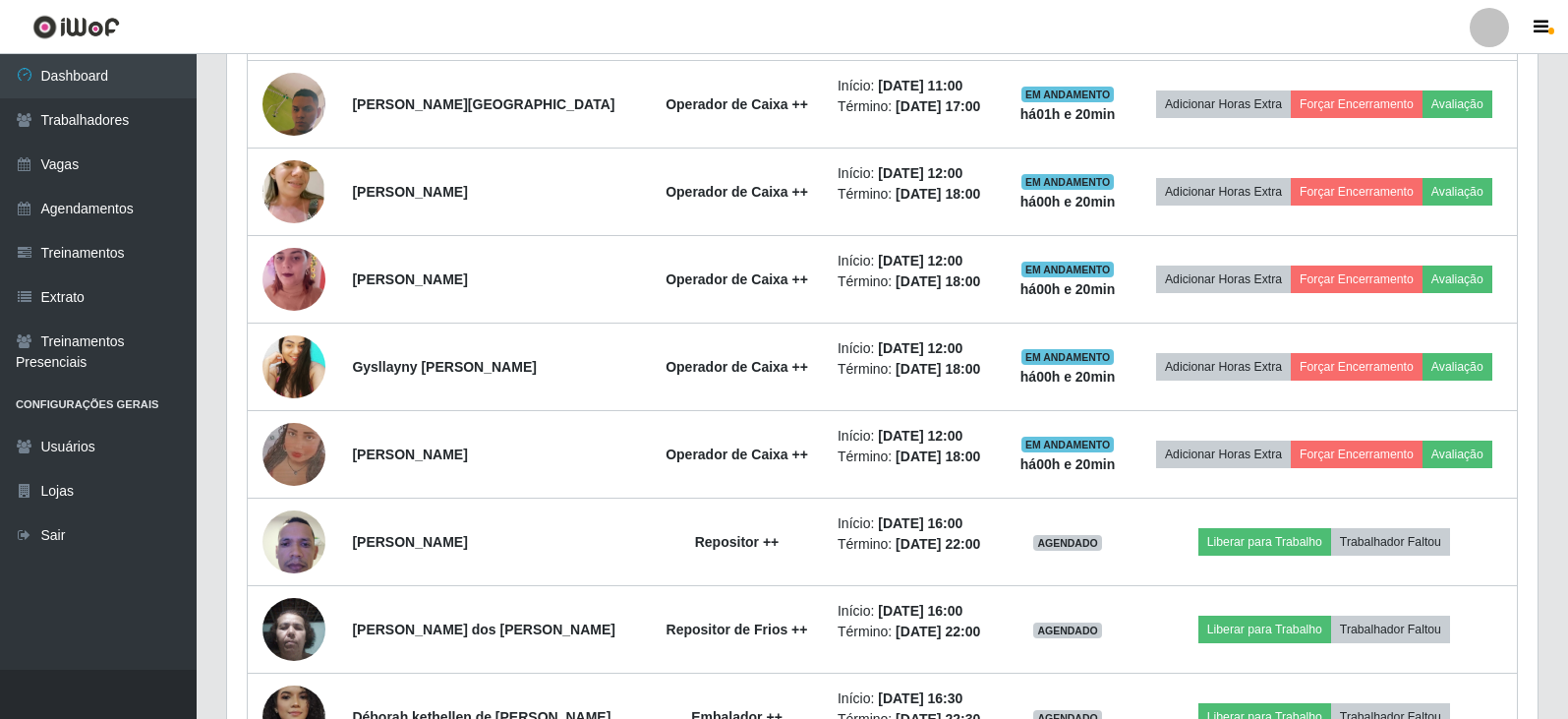
scroll to position [2501, 0]
